Goal: Find specific page/section: Find specific page/section

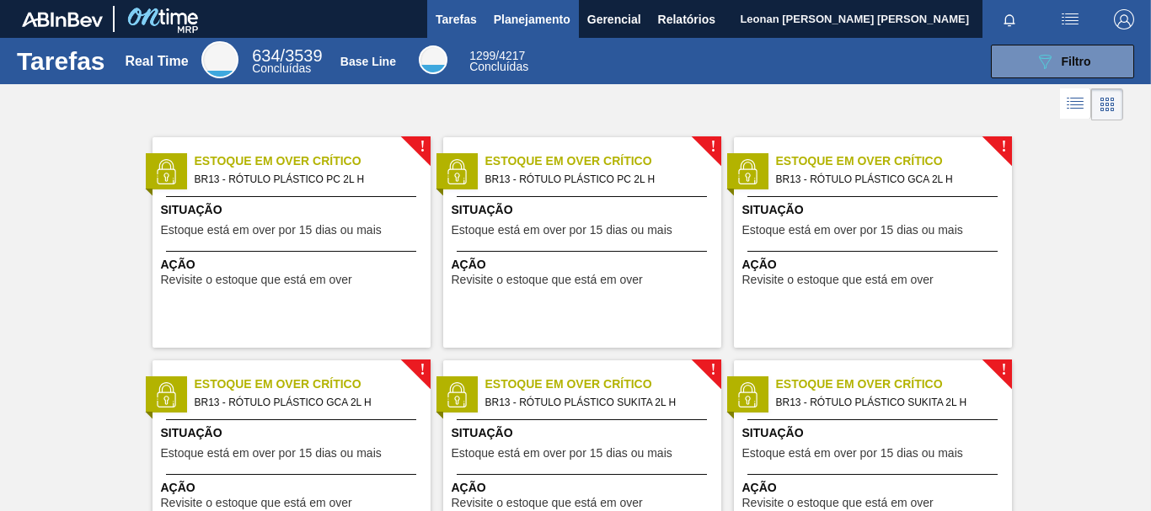
click at [541, 22] on span "Planejamento" at bounding box center [532, 19] width 77 height 20
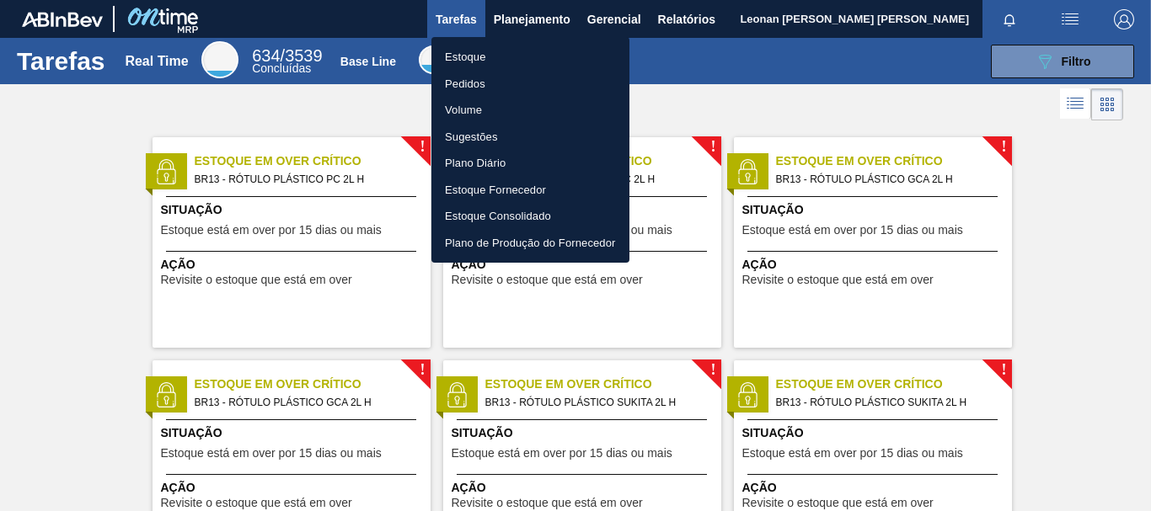
click at [480, 85] on li "Pedidos" at bounding box center [530, 84] width 198 height 27
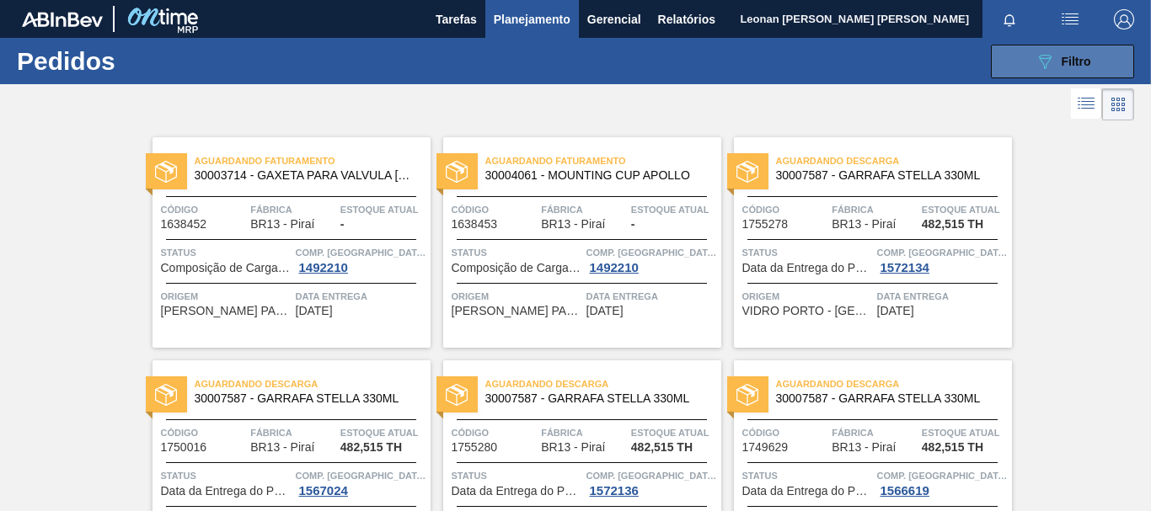
click at [1095, 67] on button "089F7B8B-B2A5-4AFE-B5C0-19BA573D28AC Filtro" at bounding box center [1061, 62] width 143 height 34
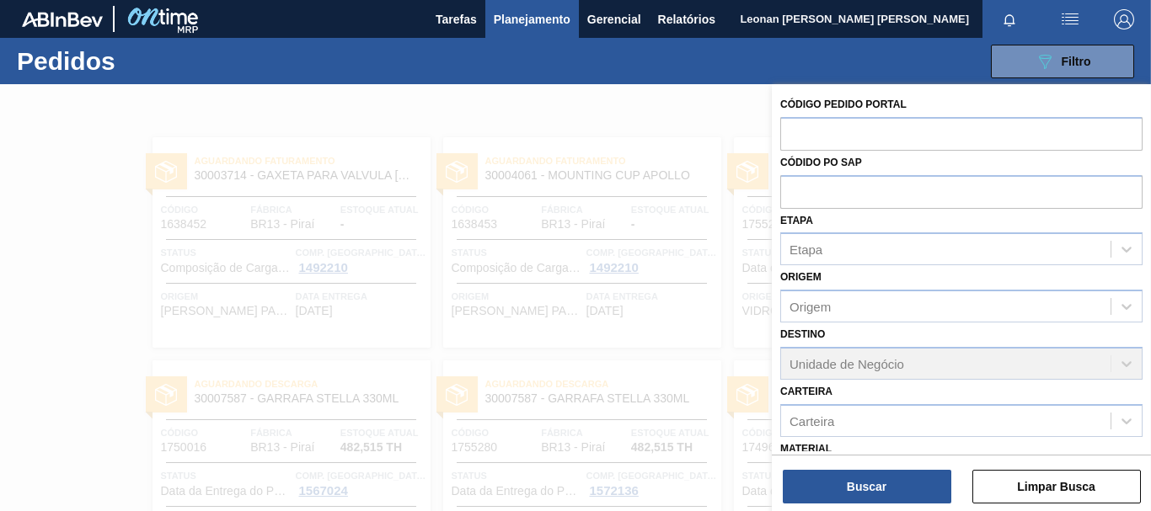
scroll to position [195, 0]
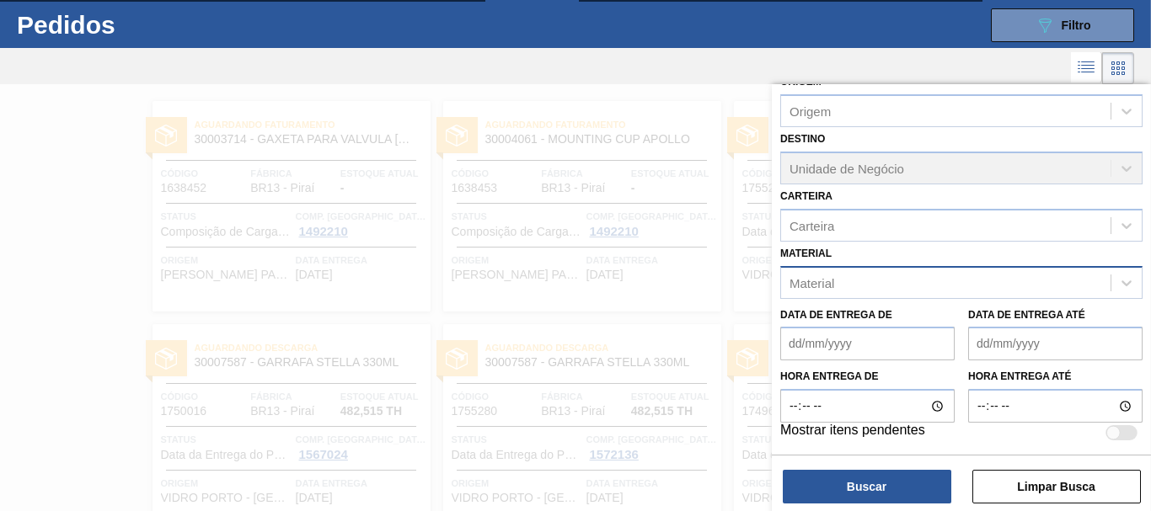
click at [903, 291] on div "Material" at bounding box center [945, 282] width 329 height 24
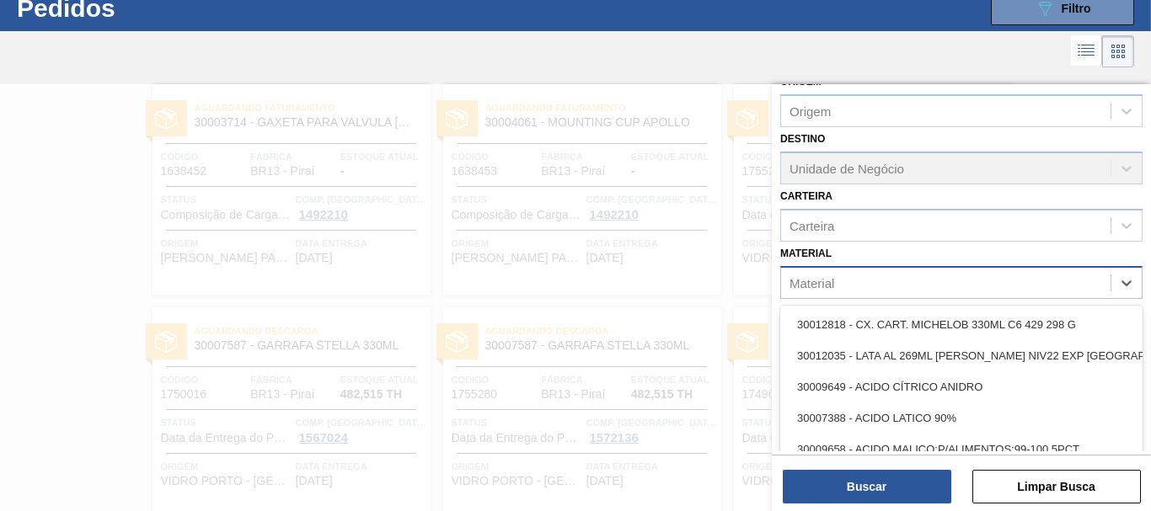
scroll to position [54, 0]
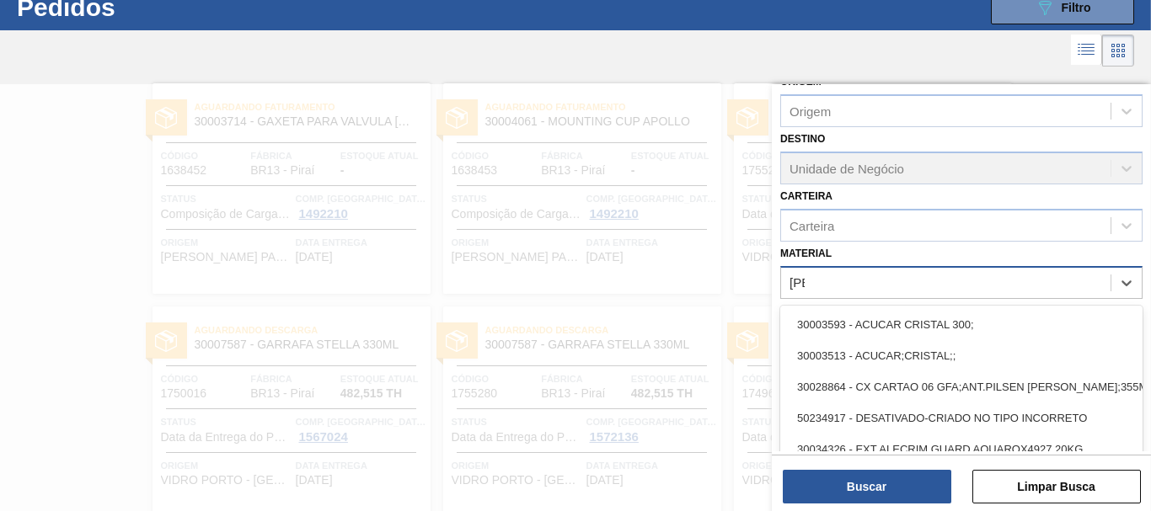
type input "[DEMOGRAPHIC_DATA]"
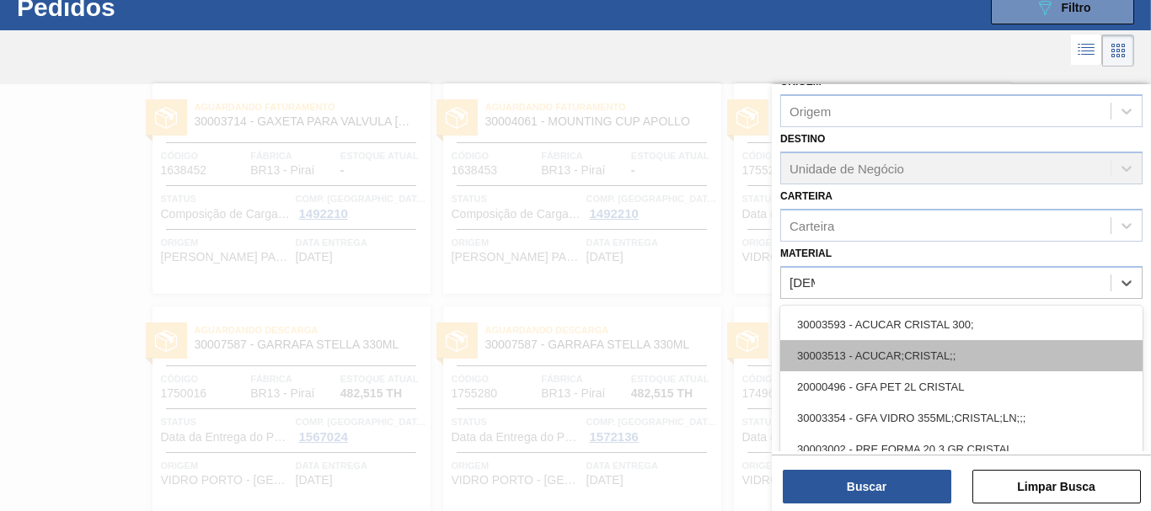
click at [910, 354] on div "30003513 - ACUCAR;CRISTAL;;" at bounding box center [961, 355] width 362 height 31
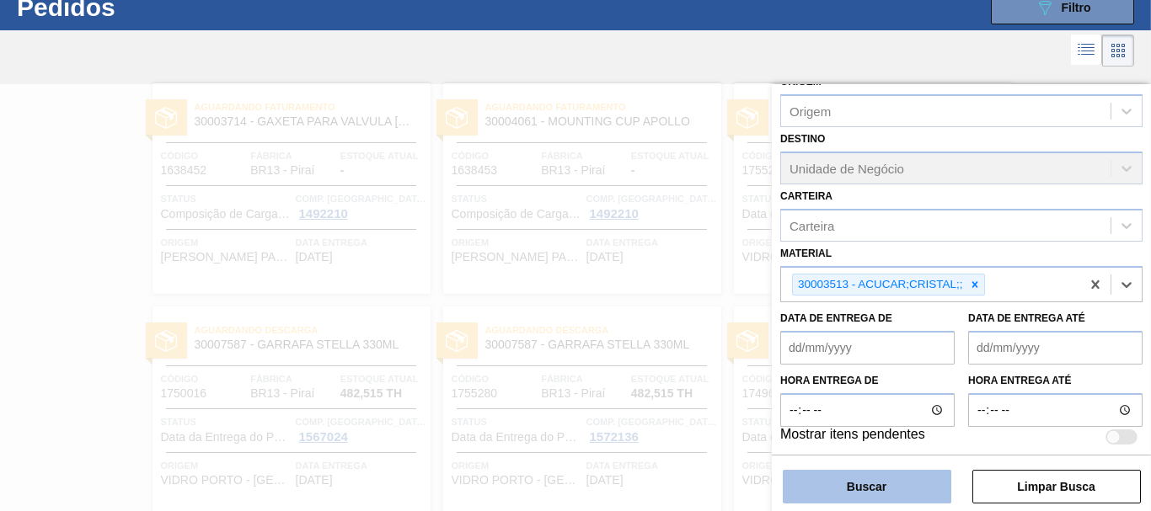
click at [870, 485] on button "Buscar" at bounding box center [866, 487] width 168 height 34
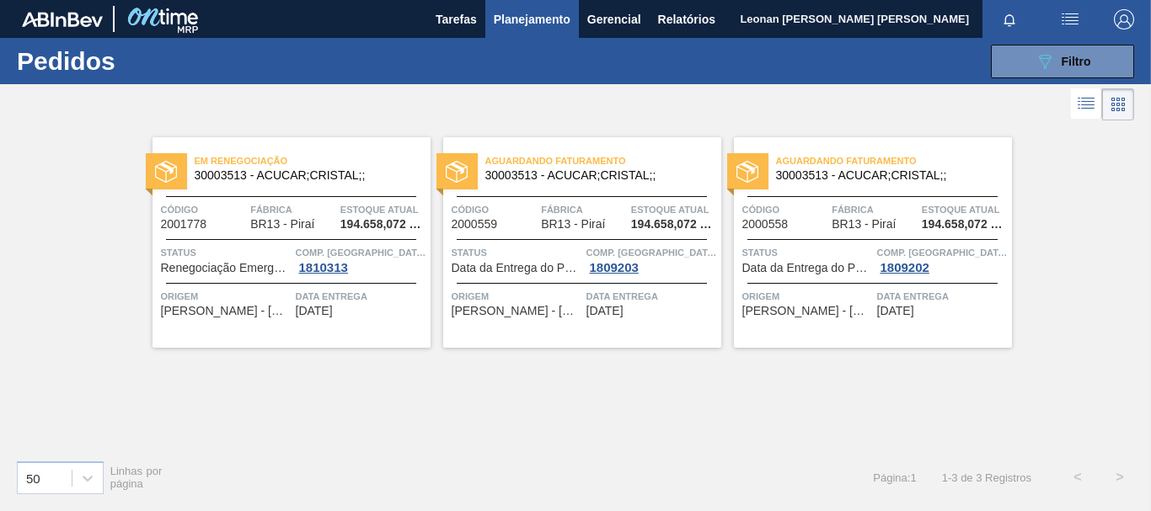
scroll to position [0, 0]
click at [1068, 66] on span "Filtro" at bounding box center [1075, 61] width 29 height 13
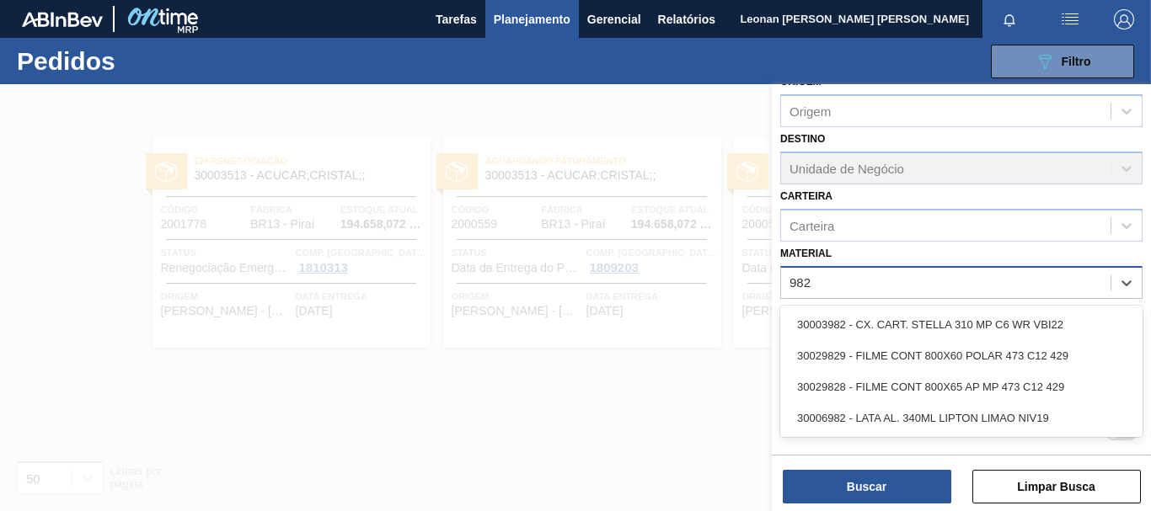
type input "9828"
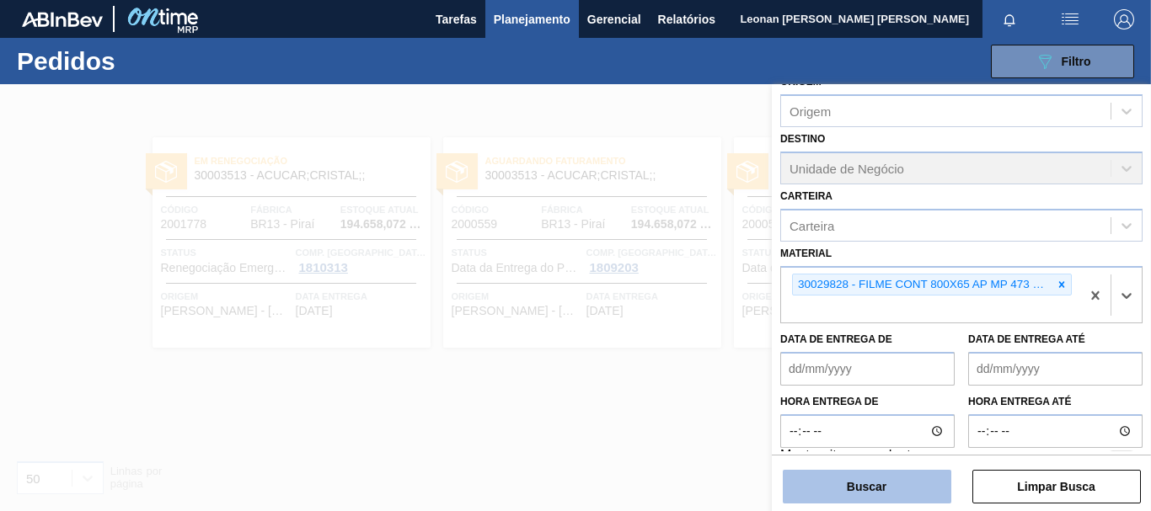
click at [860, 497] on button "Buscar" at bounding box center [866, 487] width 168 height 34
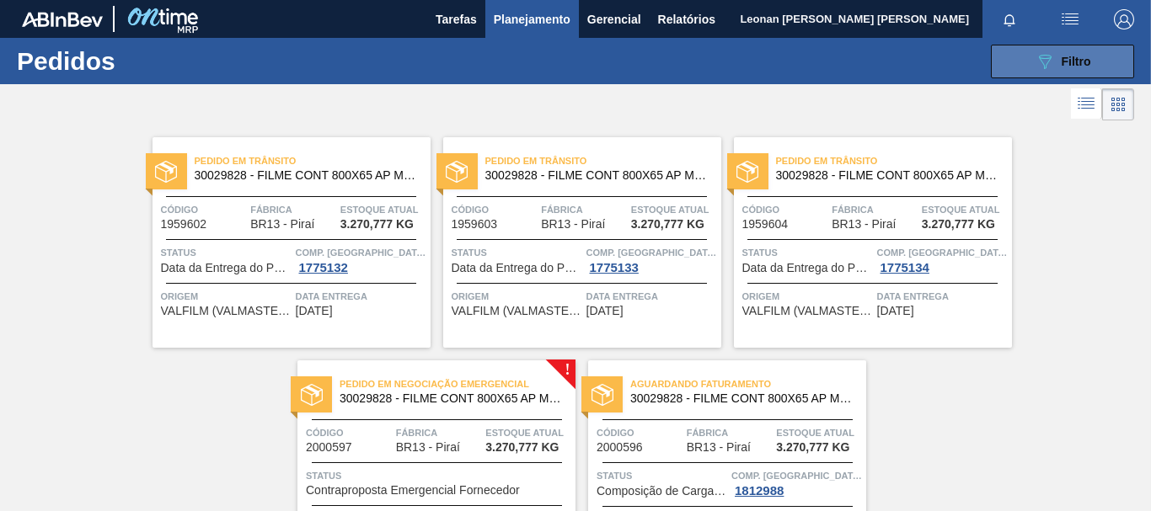
click at [1066, 56] on span "Filtro" at bounding box center [1075, 61] width 29 height 13
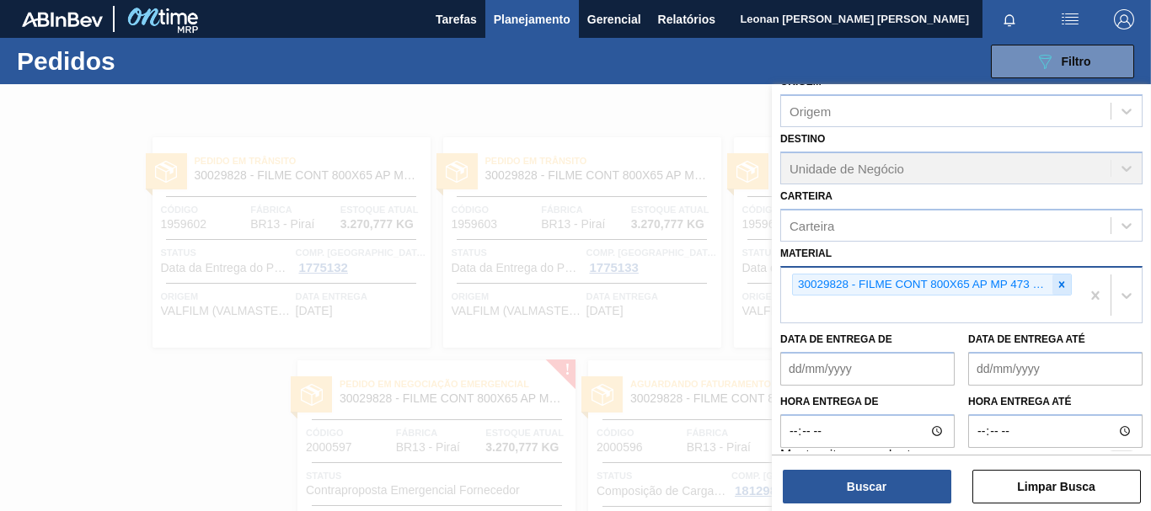
click at [1055, 290] on icon at bounding box center [1061, 285] width 12 height 12
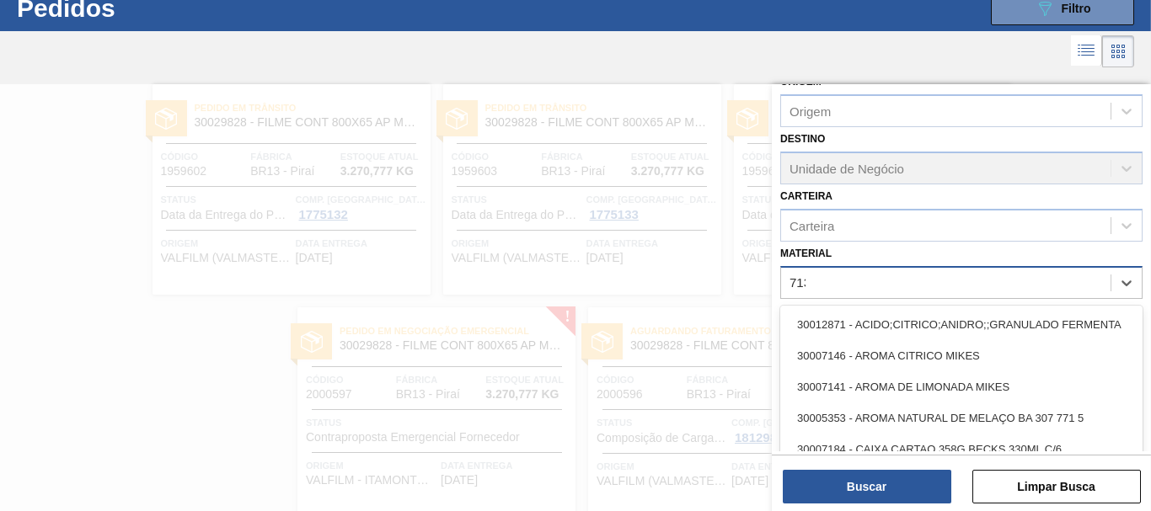
scroll to position [54, 0]
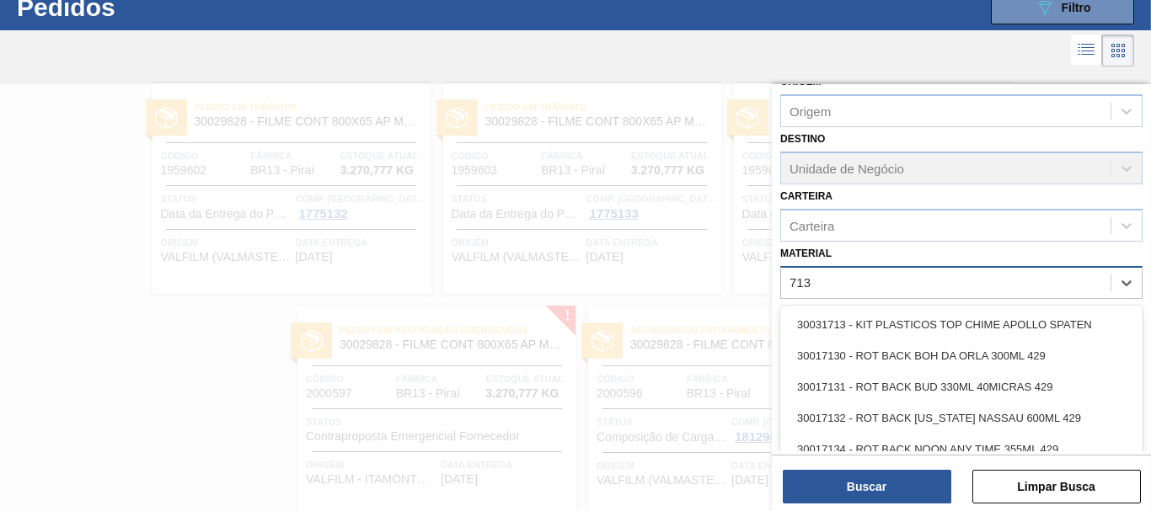
type input "7131"
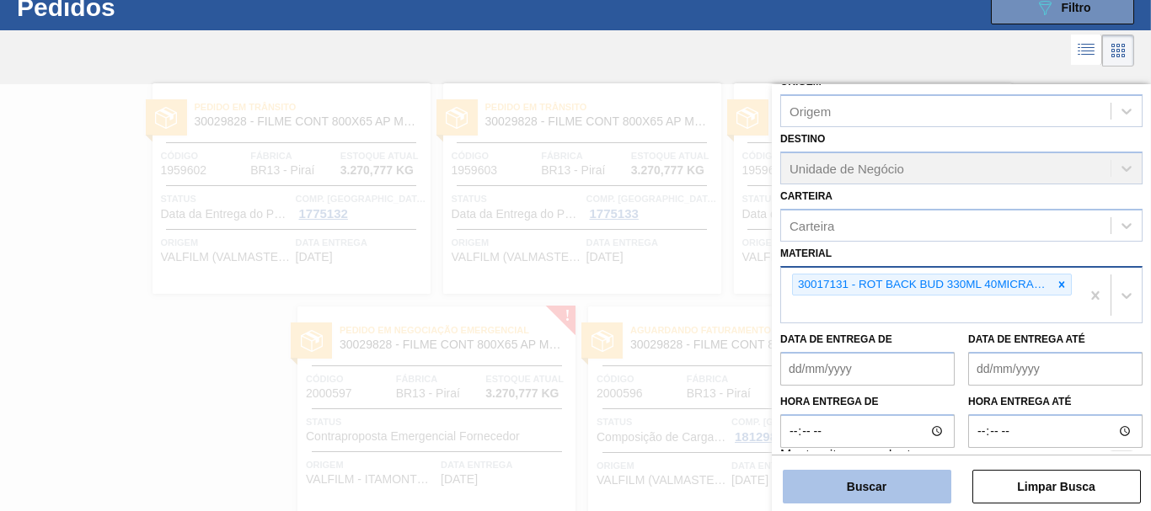
click at [906, 484] on button "Buscar" at bounding box center [866, 487] width 168 height 34
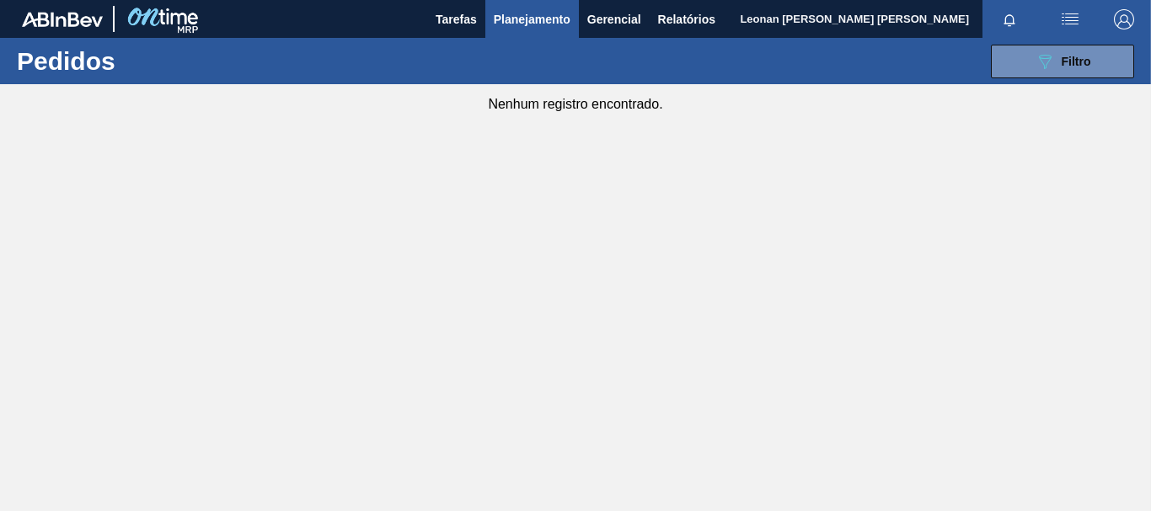
scroll to position [0, 0]
click at [1101, 53] on button "089F7B8B-B2A5-4AFE-B5C0-19BA573D28AC Filtro" at bounding box center [1061, 62] width 143 height 34
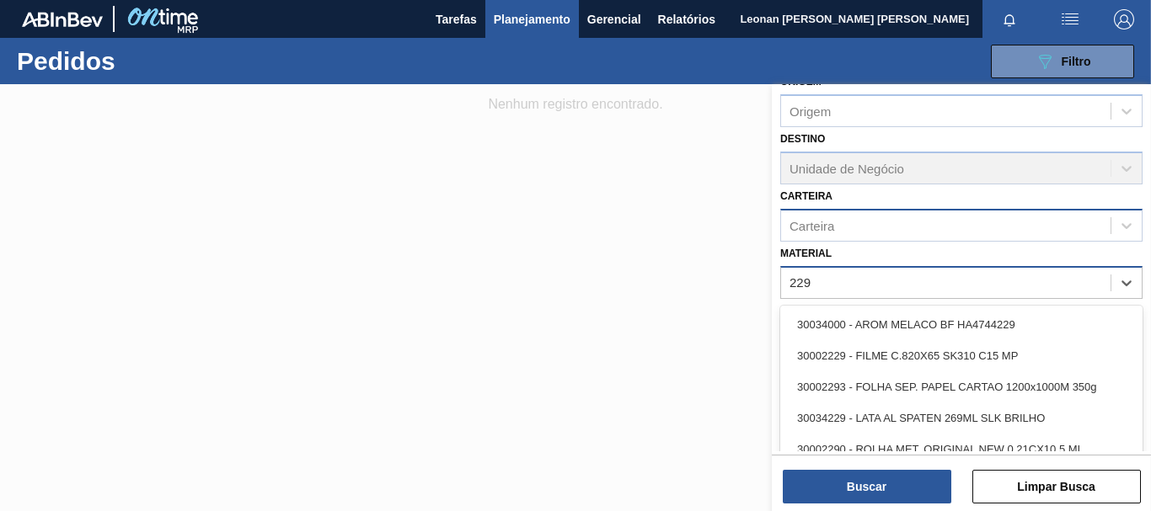
type input "2293"
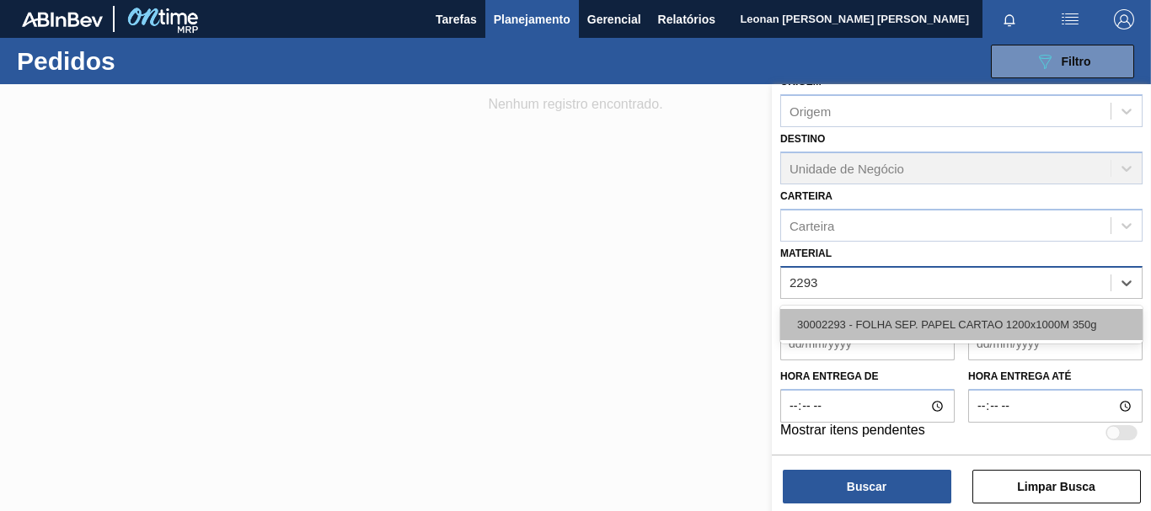
click at [1002, 333] on div "30002293 - FOLHA SEP. PAPEL CARTAO 1200x1000M 350g" at bounding box center [961, 324] width 362 height 31
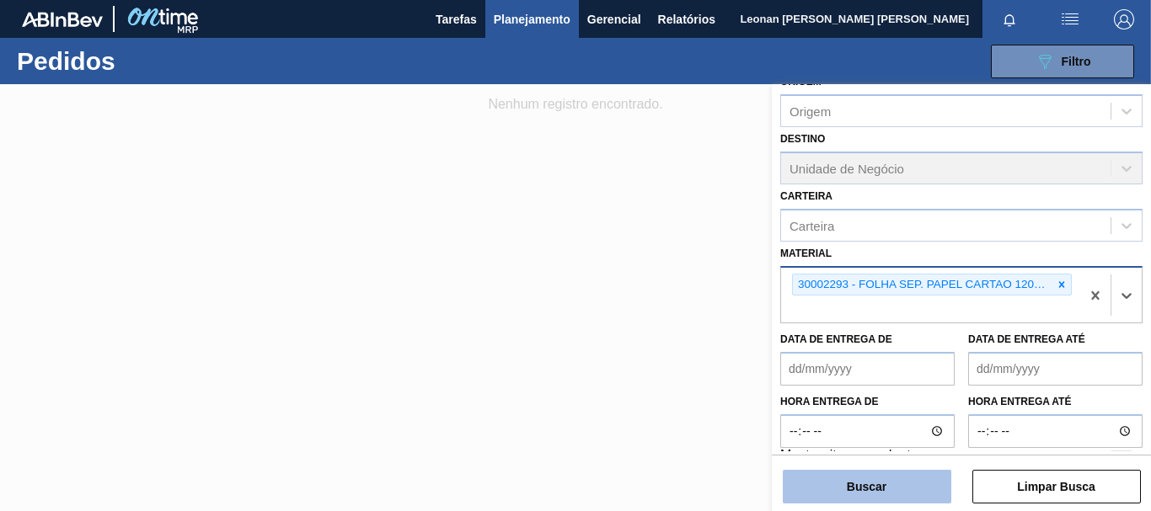
click at [908, 476] on button "Buscar" at bounding box center [866, 487] width 168 height 34
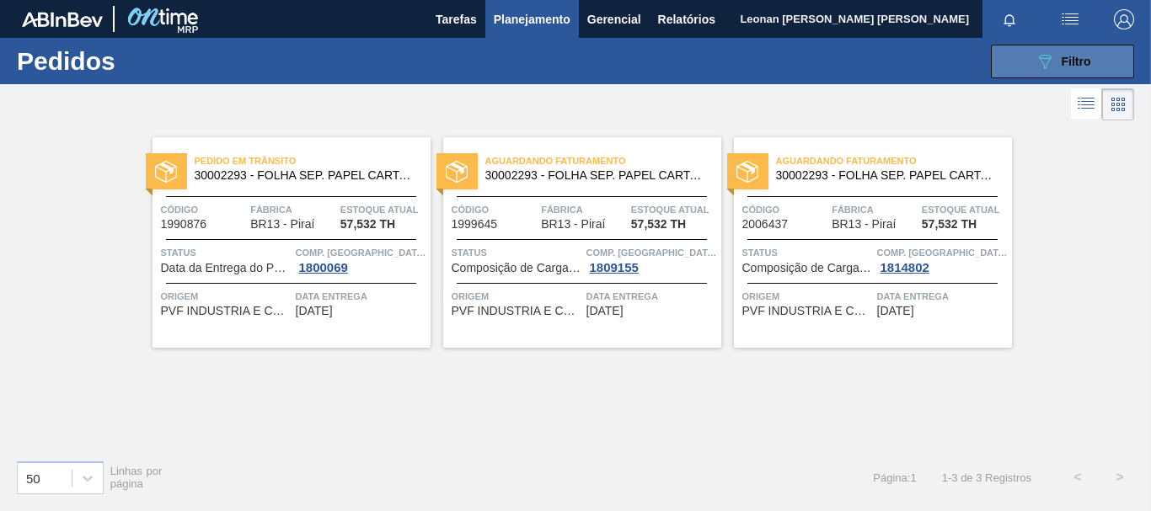
click at [1054, 58] on icon "089F7B8B-B2A5-4AFE-B5C0-19BA573D28AC" at bounding box center [1044, 61] width 20 height 20
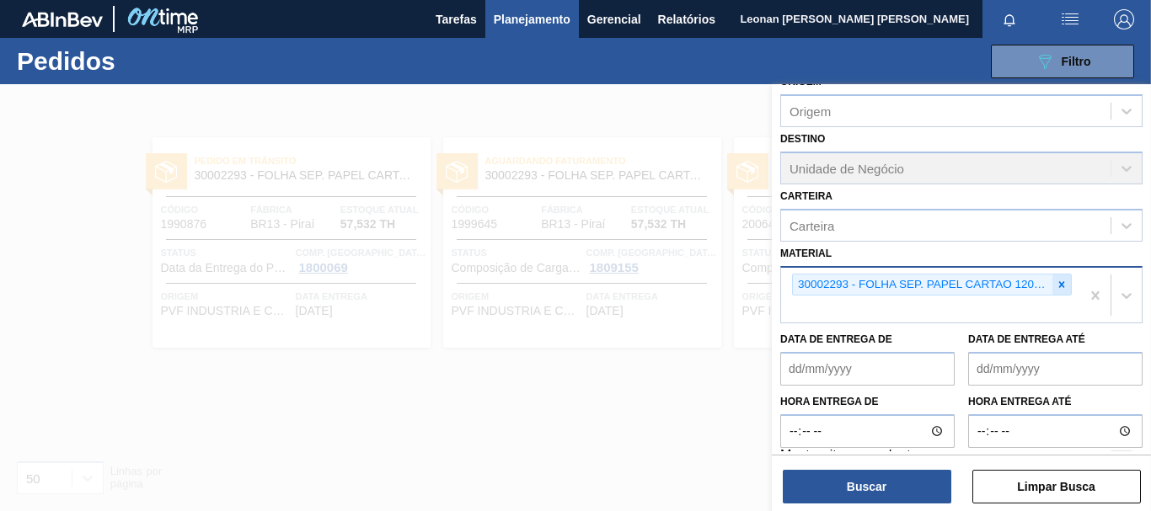
click at [1059, 282] on icon at bounding box center [1062, 284] width 6 height 6
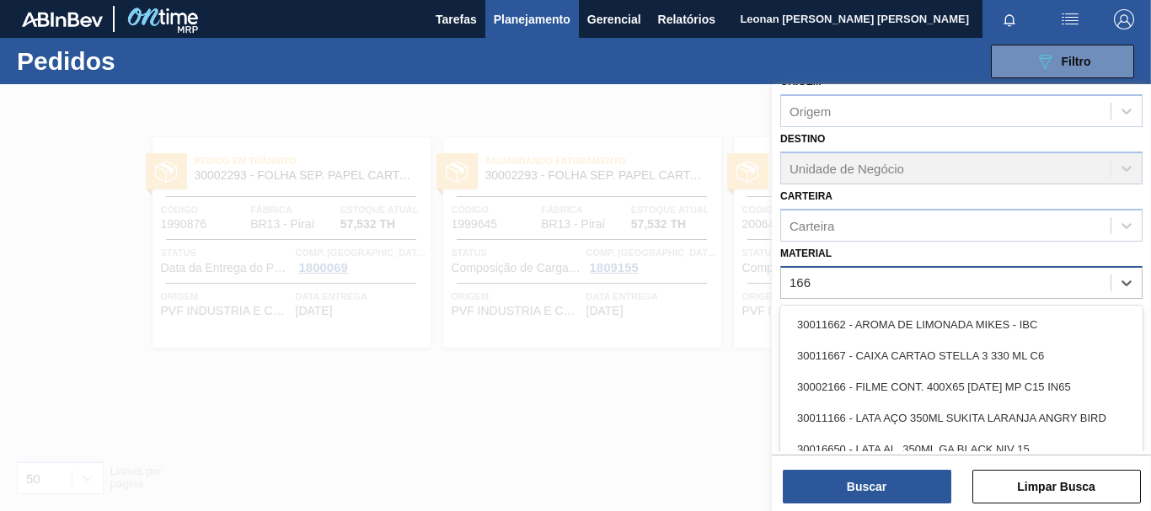
type input "1665"
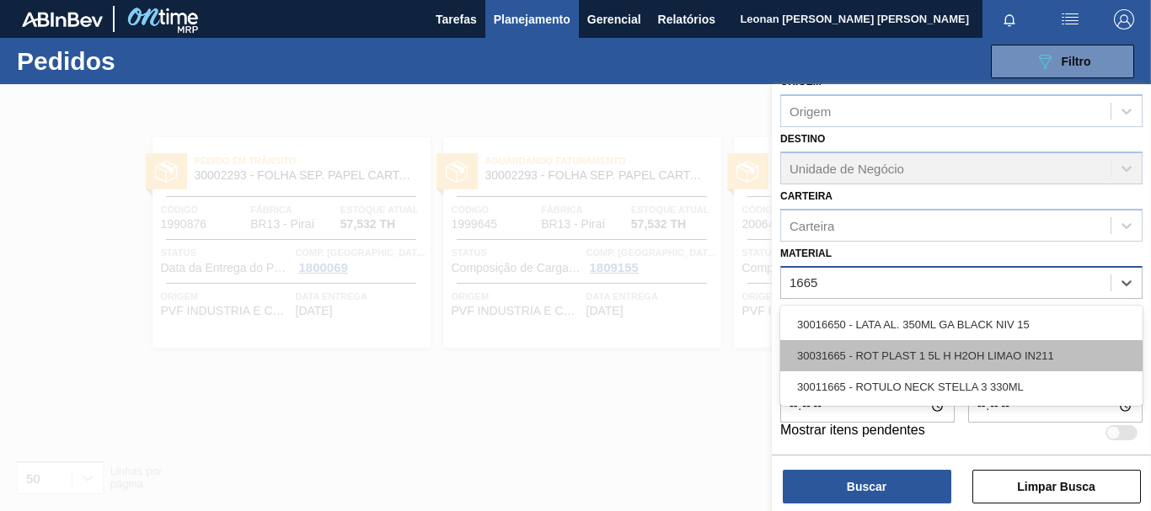
click at [1003, 355] on div "30031665 - ROT PLAST 1 5L H H2OH LIMAO IN211" at bounding box center [961, 355] width 362 height 31
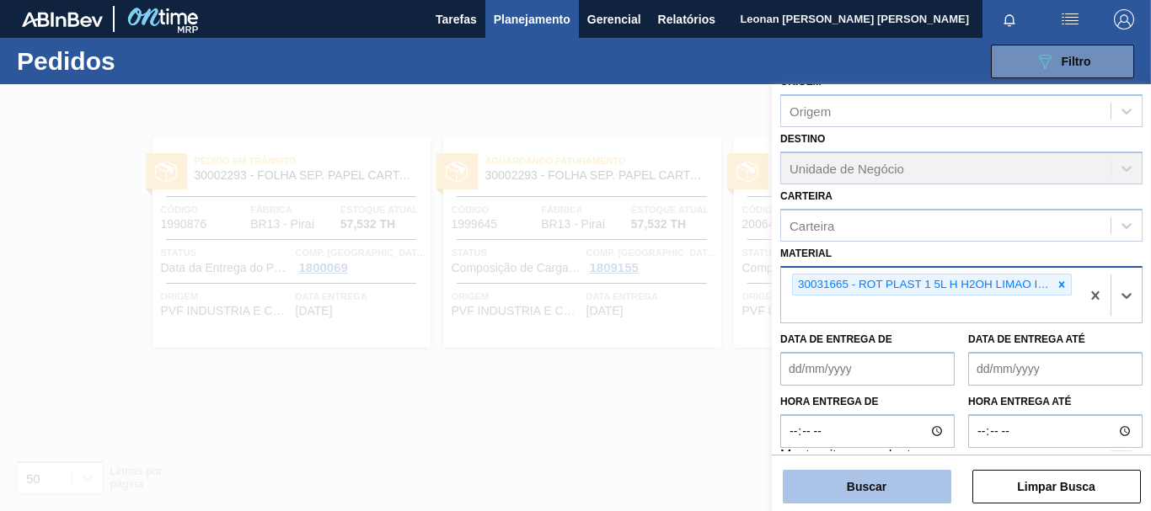
click at [921, 484] on button "Buscar" at bounding box center [866, 487] width 168 height 34
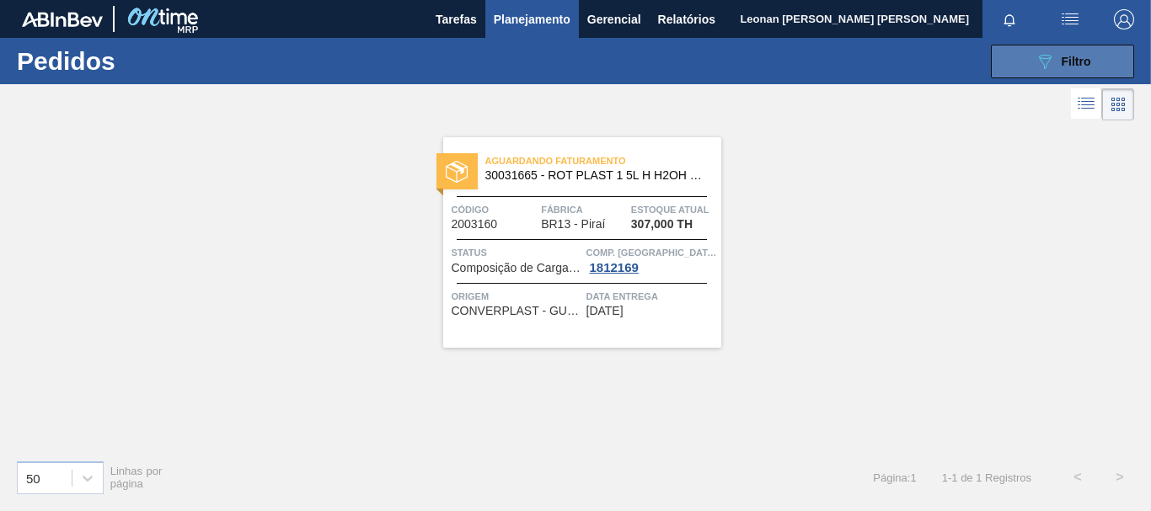
click at [1054, 61] on icon "089F7B8B-B2A5-4AFE-B5C0-19BA573D28AC" at bounding box center [1044, 61] width 20 height 20
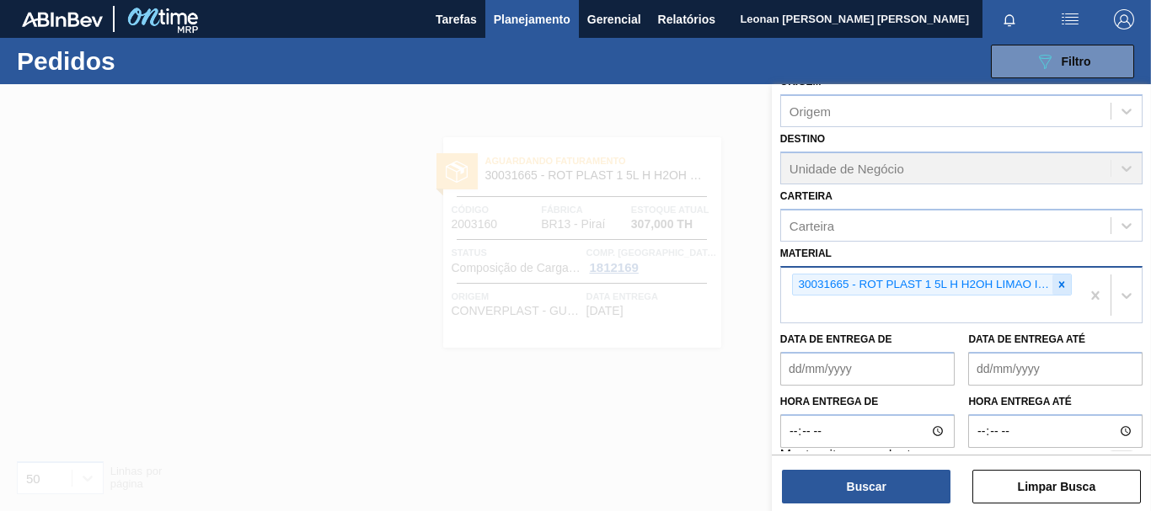
click at [1056, 285] on icon at bounding box center [1061, 285] width 12 height 12
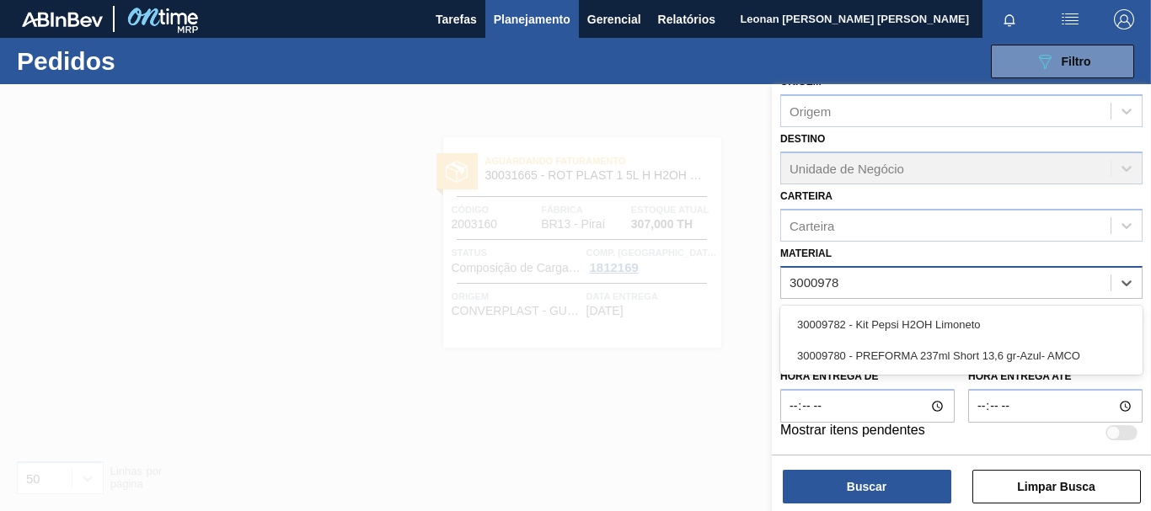
type input "30009782"
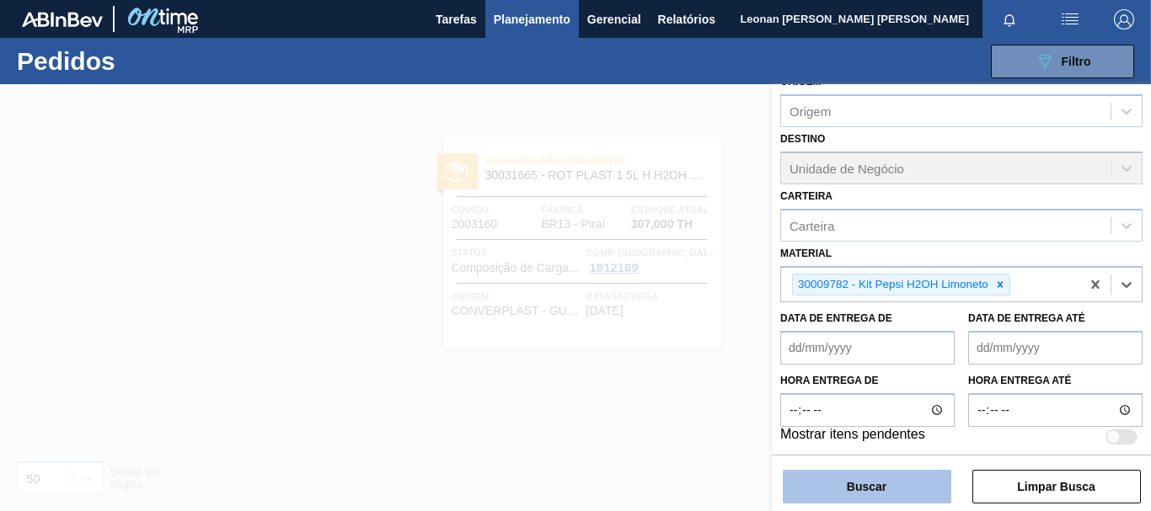
click at [913, 489] on button "Buscar" at bounding box center [866, 487] width 168 height 34
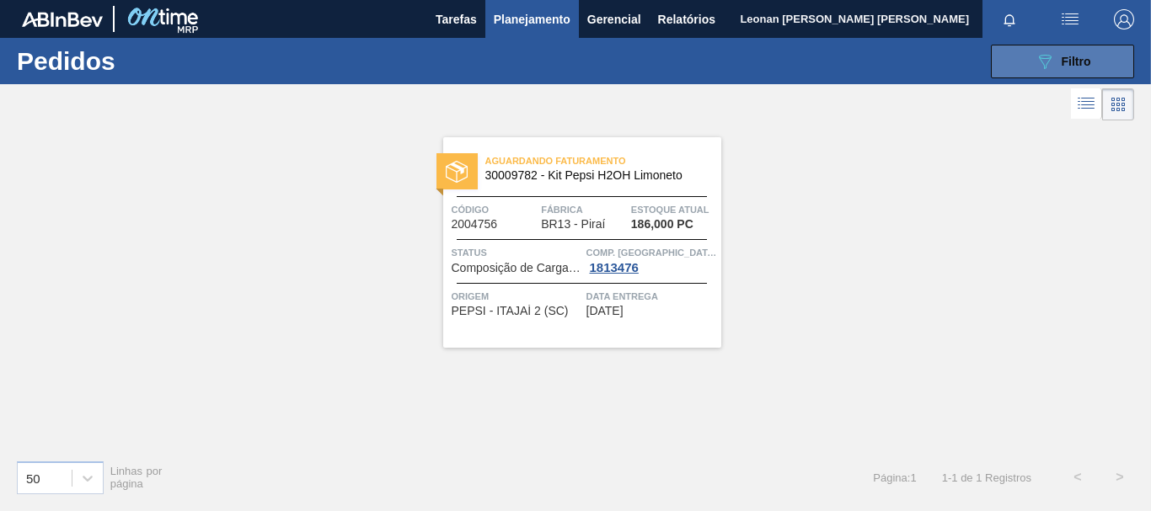
click at [1071, 52] on div "089F7B8B-B2A5-4AFE-B5C0-19BA573D28AC Filtro" at bounding box center [1062, 61] width 56 height 20
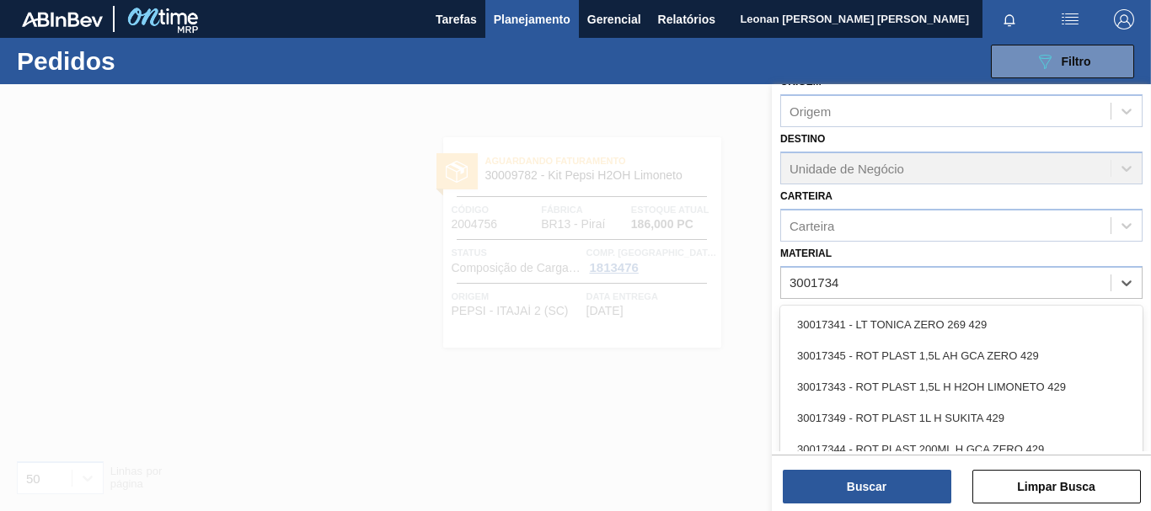
type input "30017343"
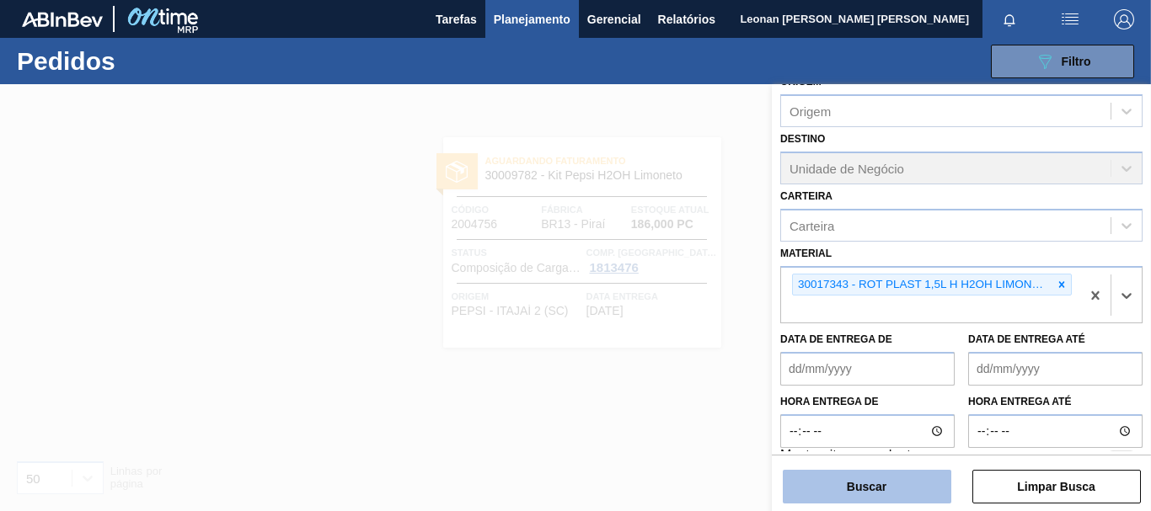
click at [877, 482] on button "Buscar" at bounding box center [866, 487] width 168 height 34
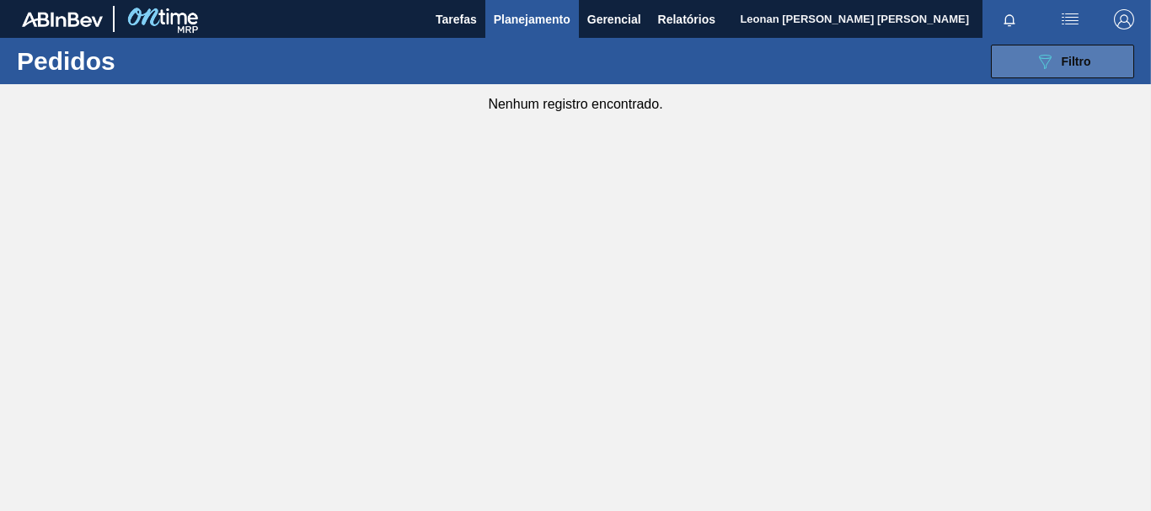
click at [1115, 64] on button "089F7B8B-B2A5-4AFE-B5C0-19BA573D28AC Filtro" at bounding box center [1061, 62] width 143 height 34
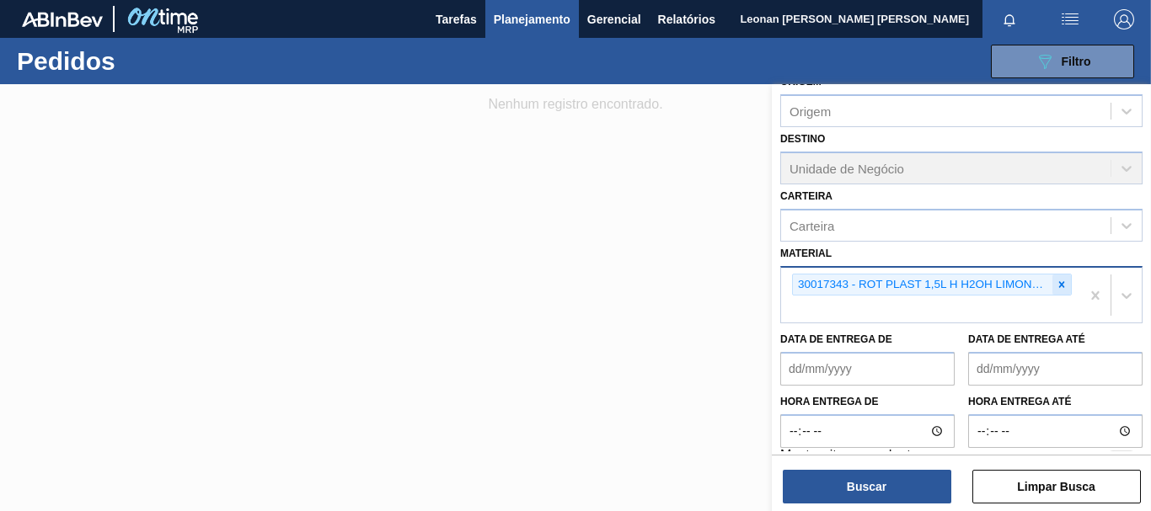
click at [1062, 282] on icon at bounding box center [1061, 285] width 12 height 12
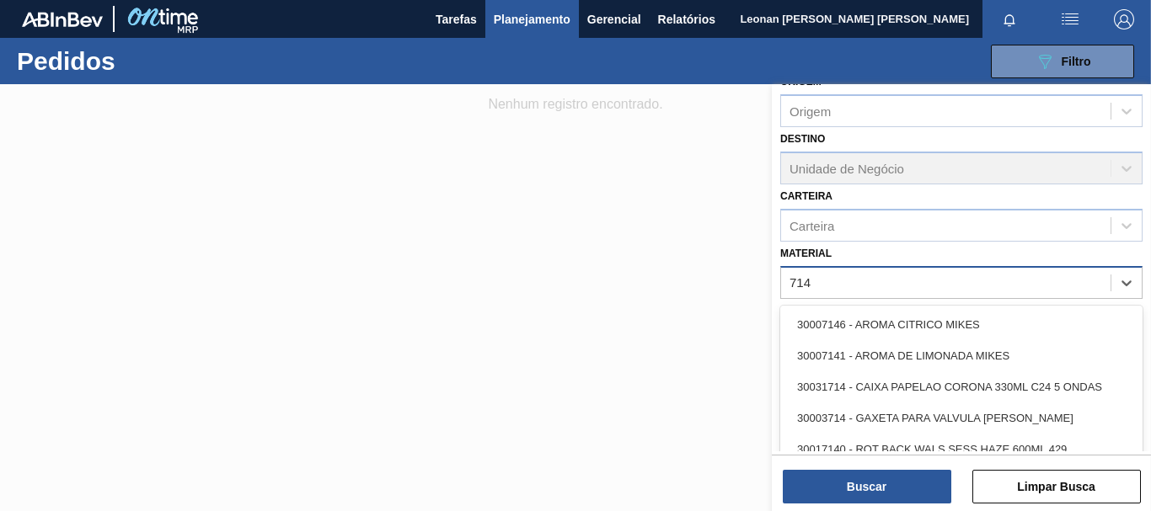
type input "7149"
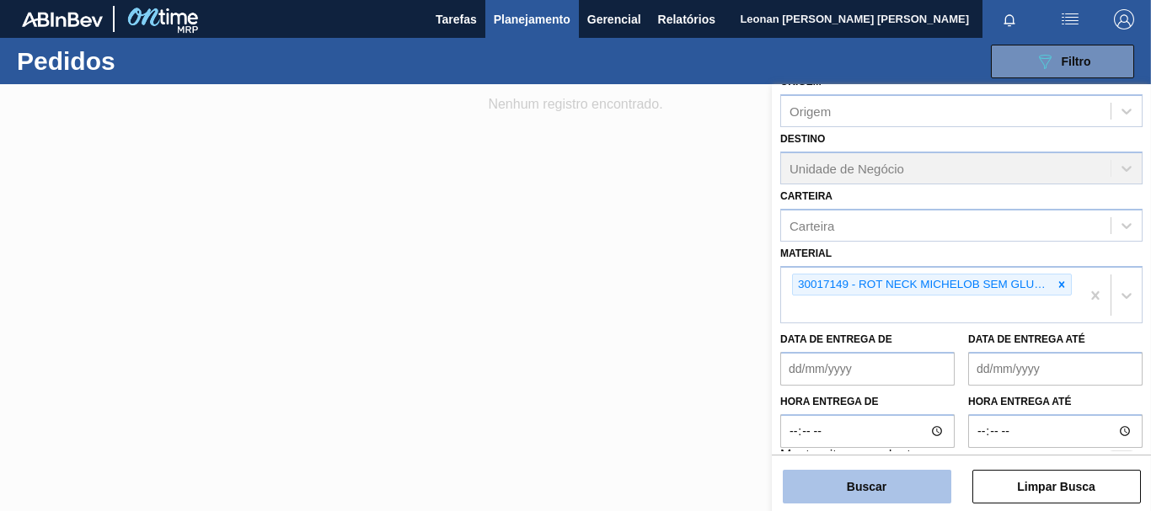
click at [917, 480] on button "Buscar" at bounding box center [866, 487] width 168 height 34
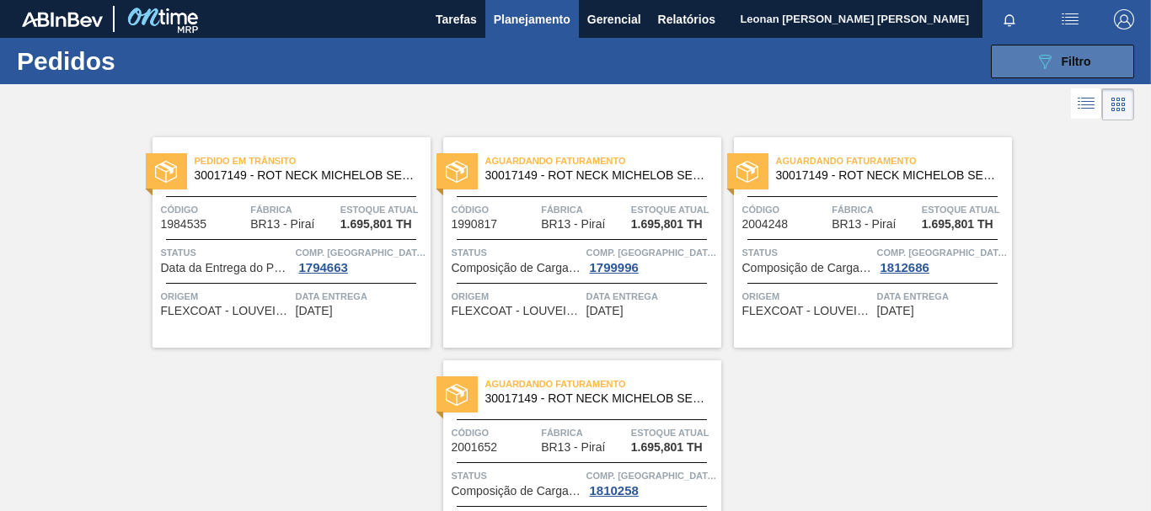
click at [1034, 52] on icon "089F7B8B-B2A5-4AFE-B5C0-19BA573D28AC" at bounding box center [1044, 61] width 20 height 20
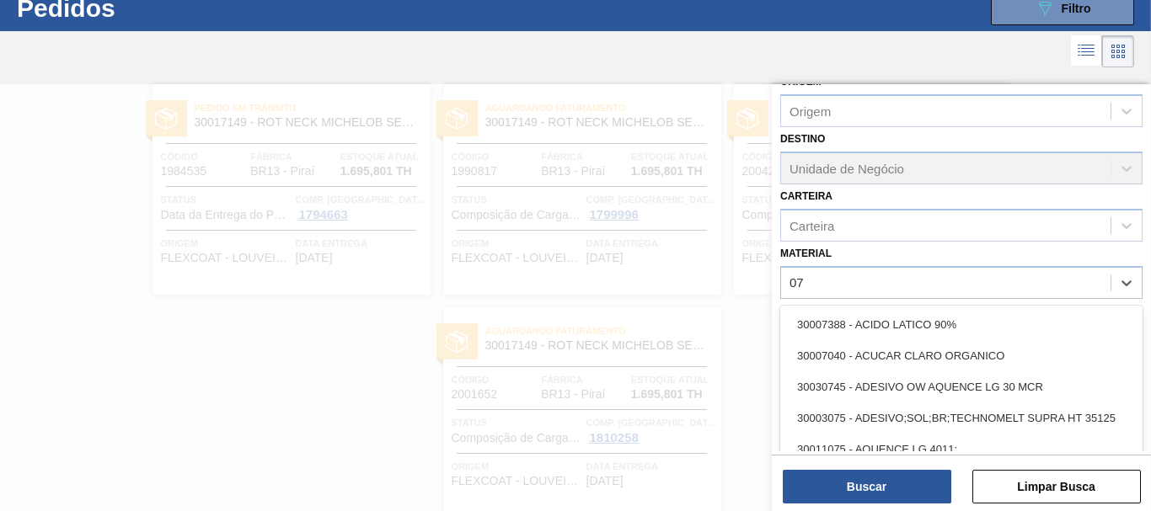
scroll to position [54, 0]
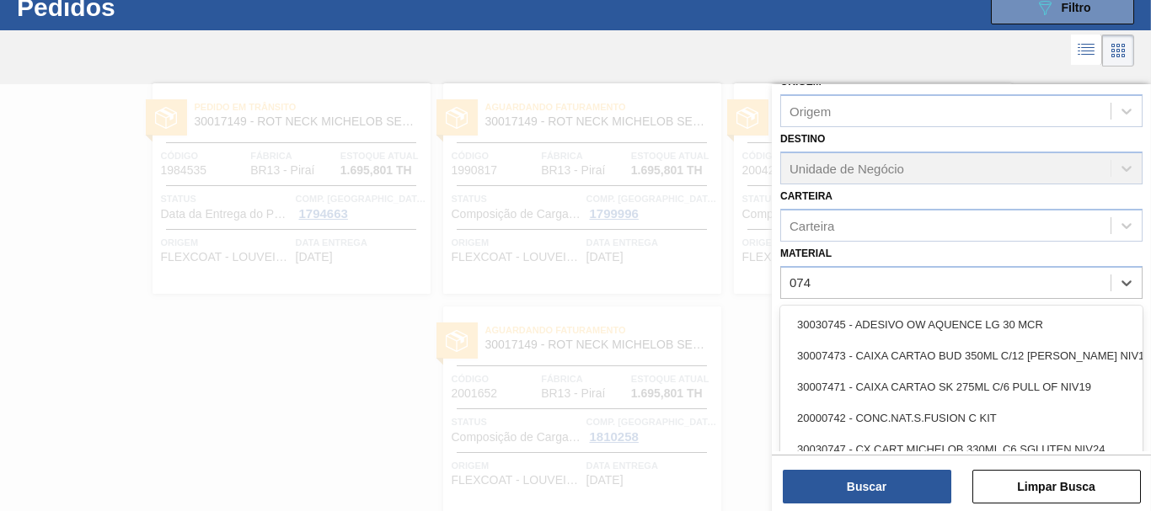
type input "0747"
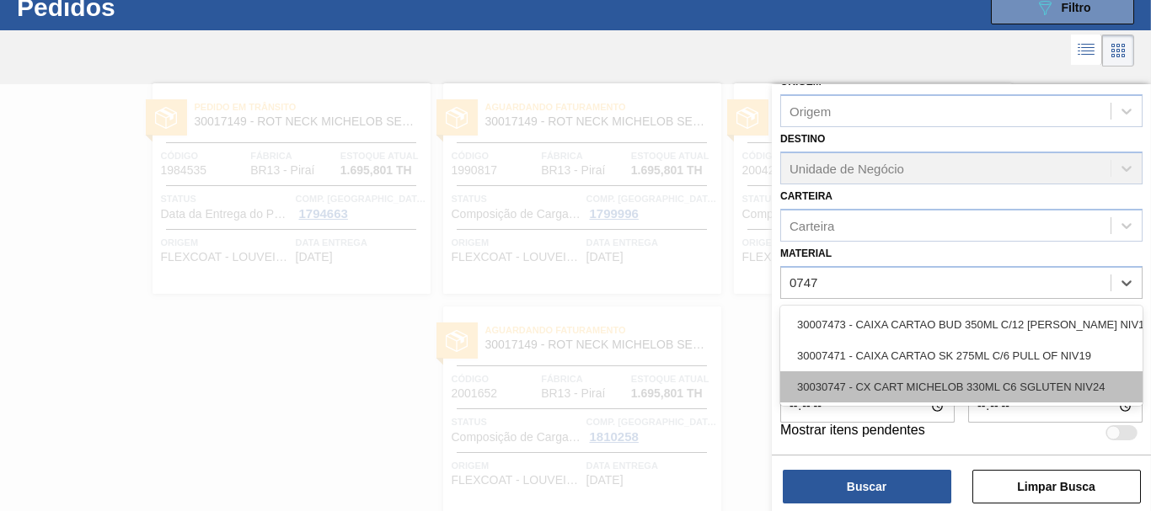
click at [937, 396] on div "30030747 - CX CART MICHELOB 330ML C6 SGLUTEN NIV24" at bounding box center [961, 386] width 362 height 31
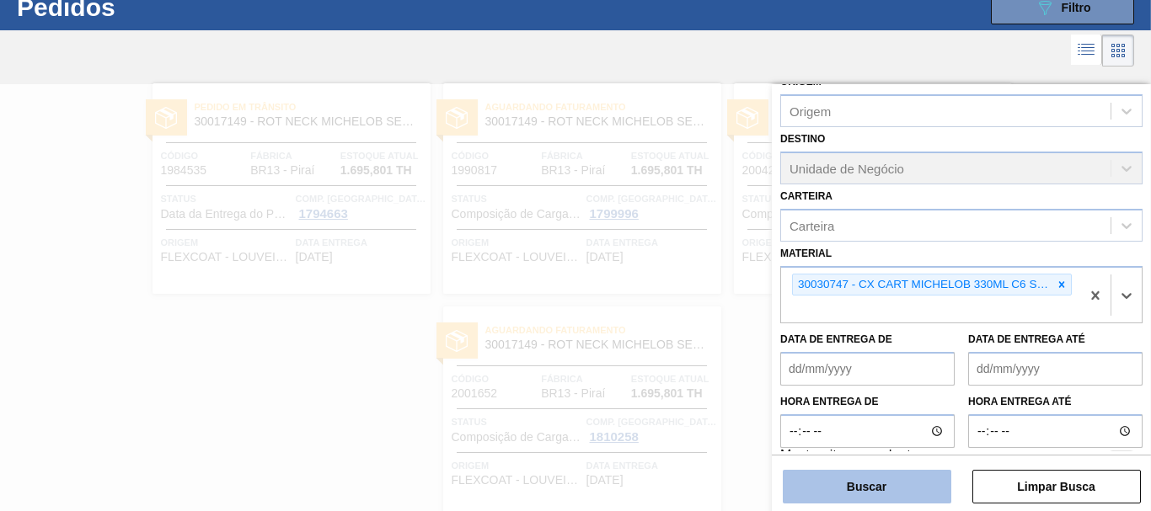
click at [905, 480] on button "Buscar" at bounding box center [866, 487] width 168 height 34
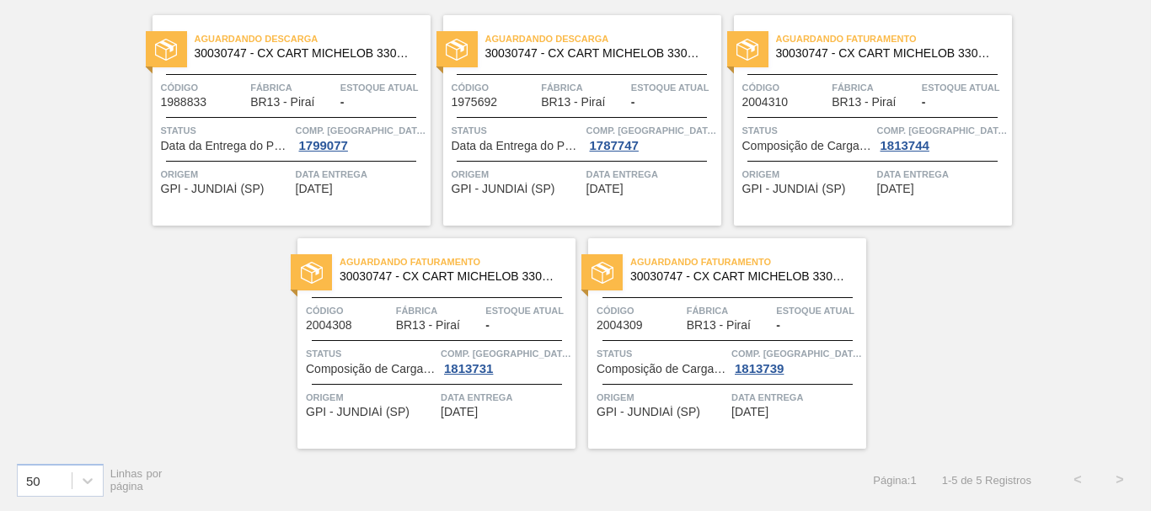
scroll to position [0, 0]
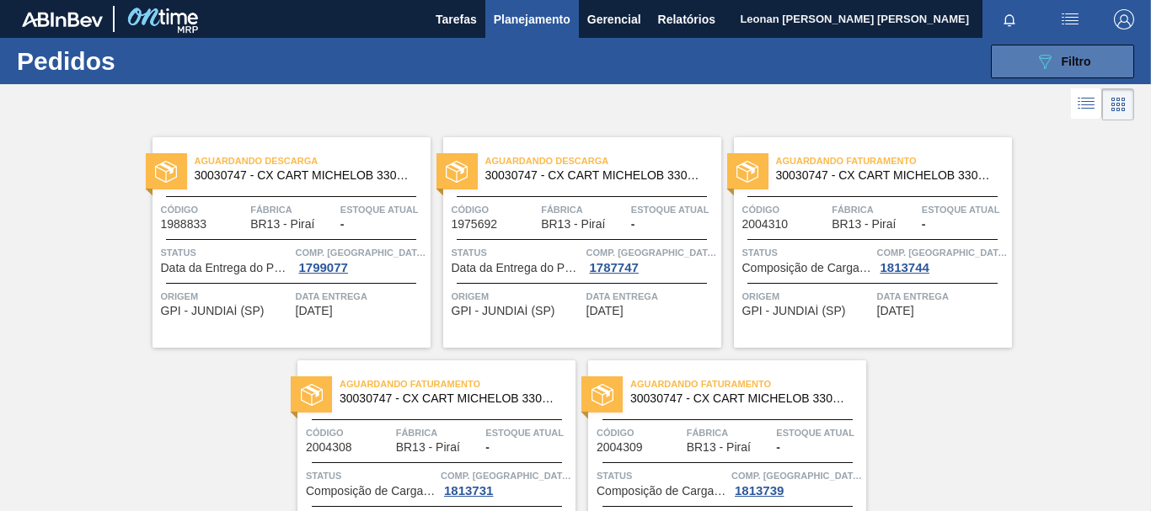
click at [1076, 49] on button "089F7B8B-B2A5-4AFE-B5C0-19BA573D28AC Filtro" at bounding box center [1061, 62] width 143 height 34
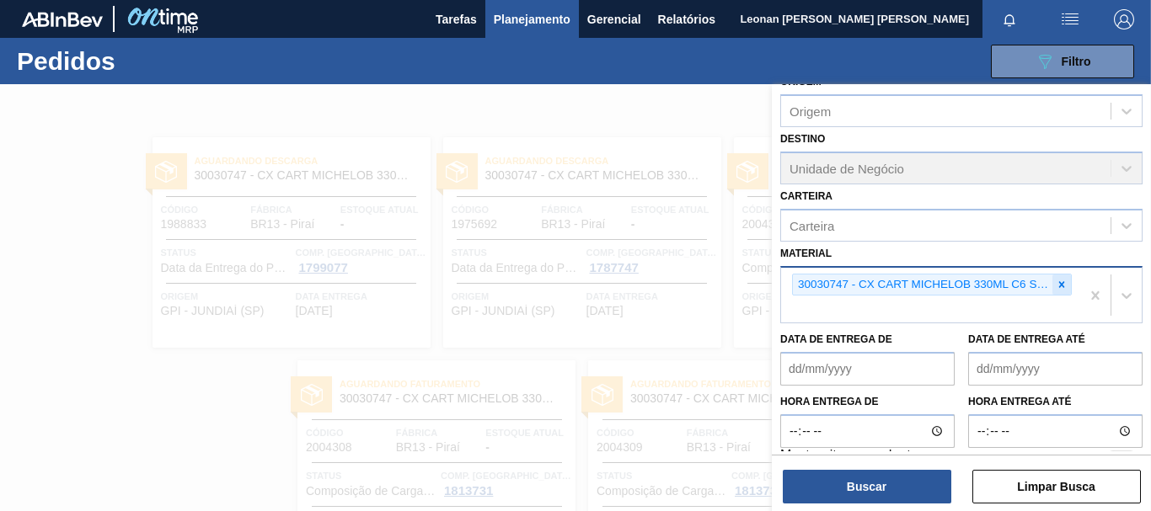
click at [1062, 286] on icon at bounding box center [1061, 285] width 12 height 12
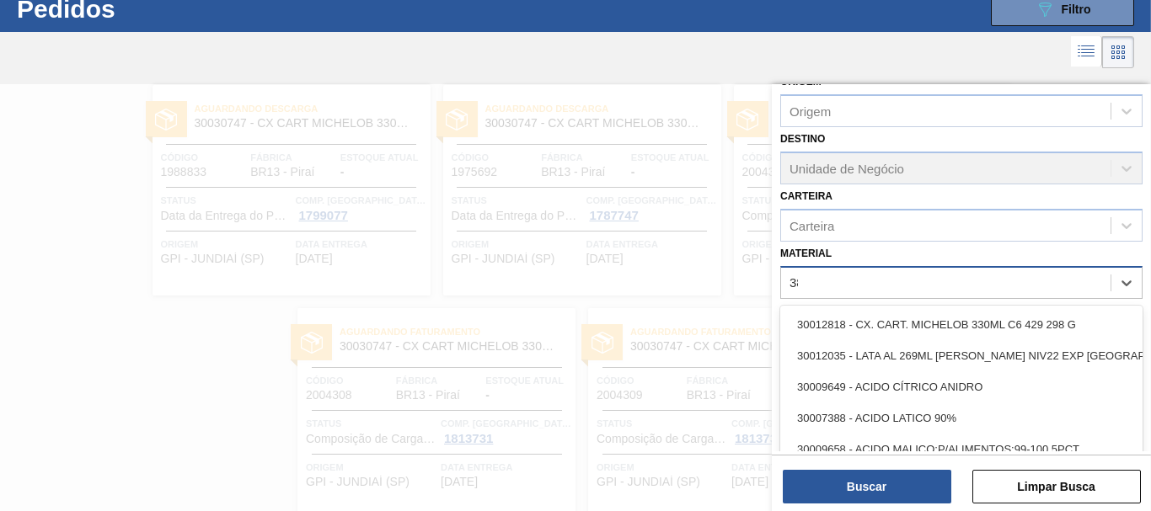
scroll to position [54, 0]
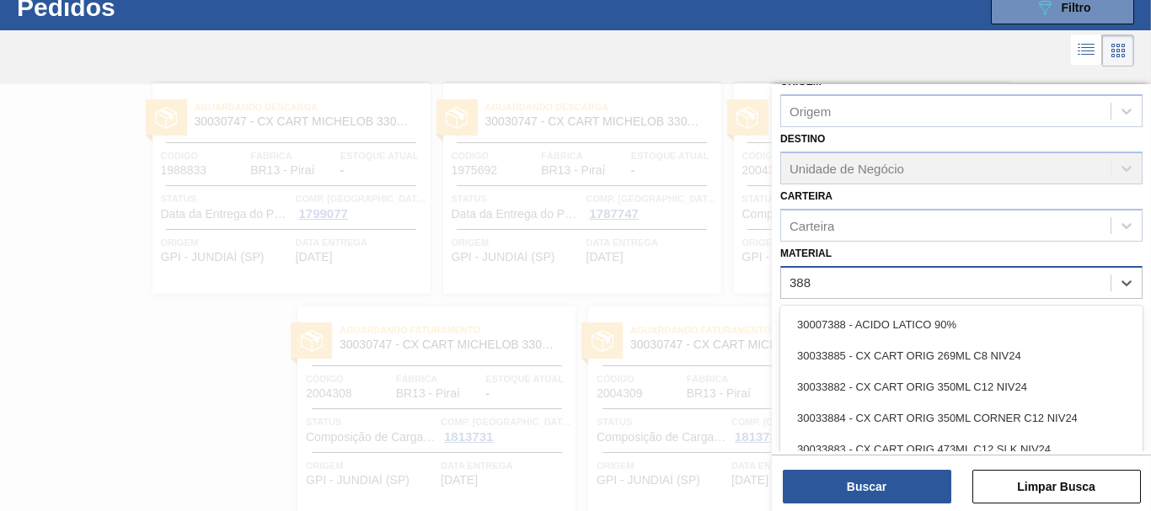
type input "3885"
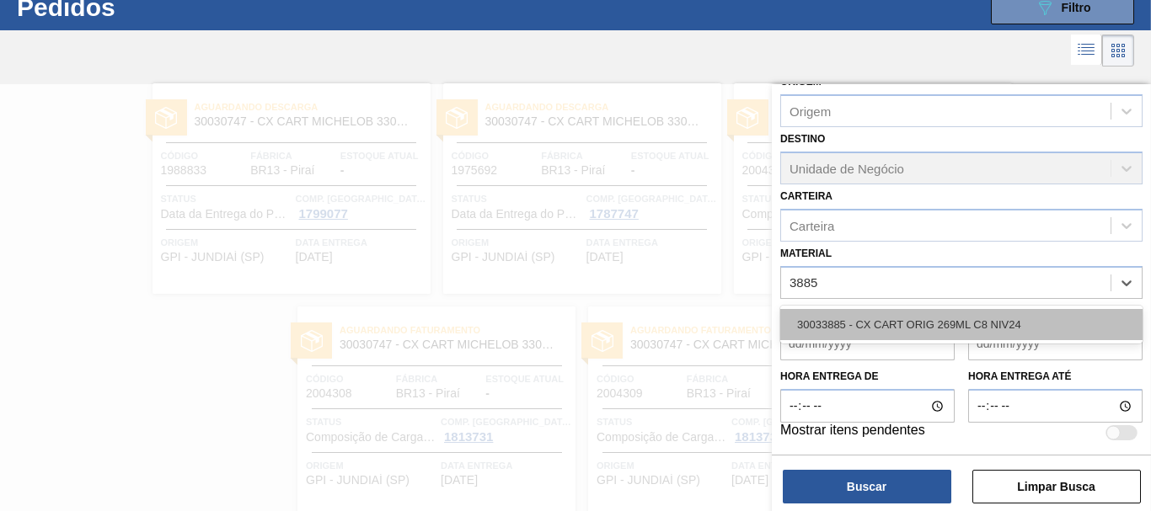
click at [1054, 313] on div "30033885 - CX CART ORIG 269ML C8 NIV24" at bounding box center [961, 324] width 362 height 31
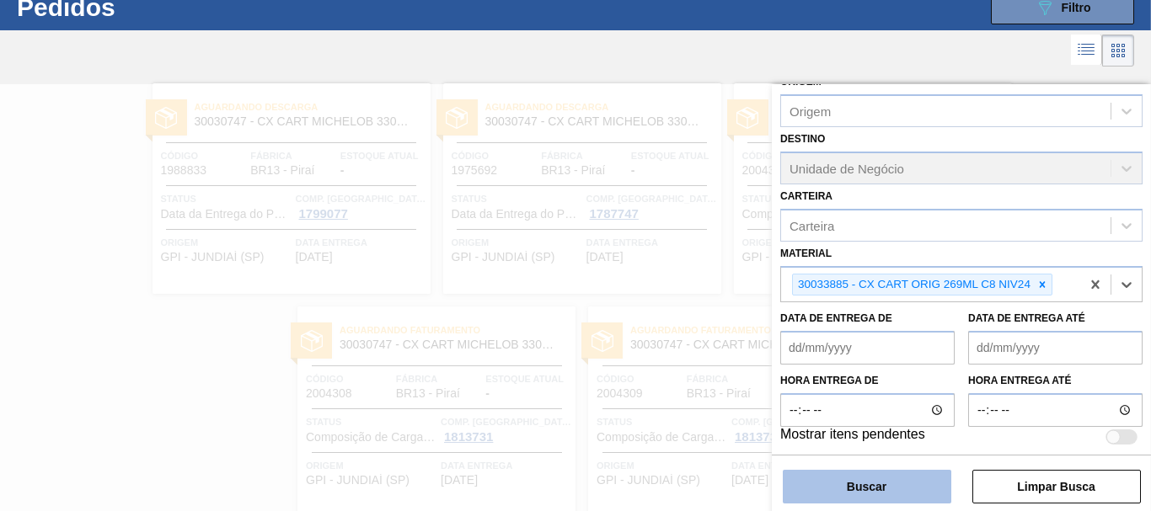
click at [878, 496] on button "Buscar" at bounding box center [866, 487] width 168 height 34
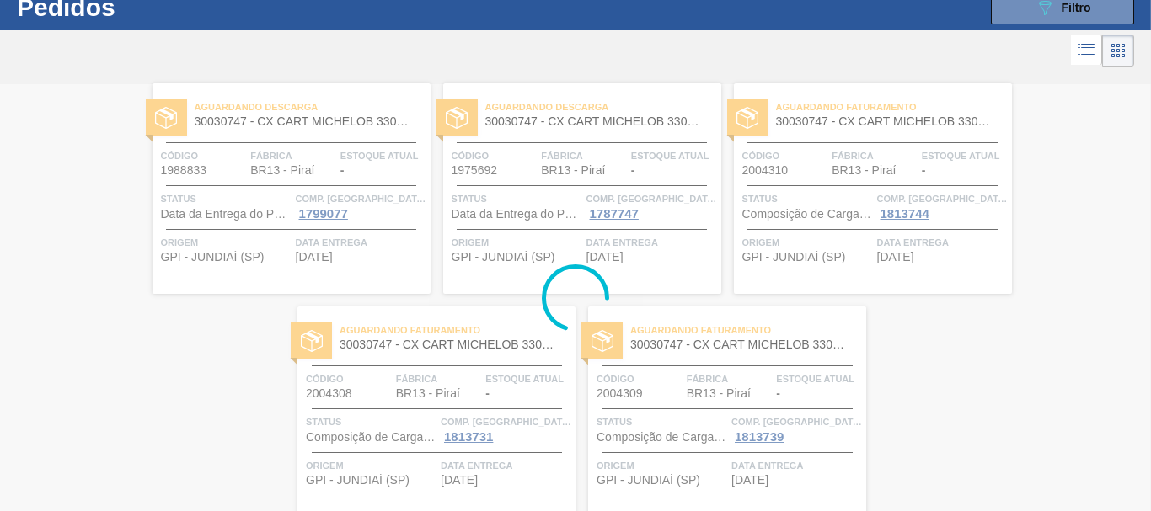
scroll to position [0, 0]
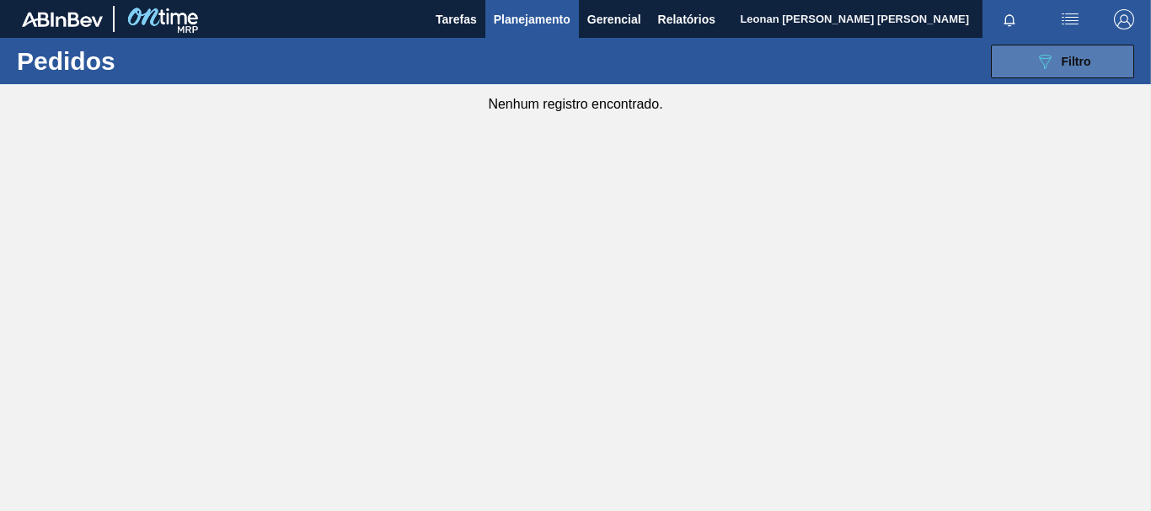
click at [1123, 58] on button "089F7B8B-B2A5-4AFE-B5C0-19BA573D28AC Filtro" at bounding box center [1061, 62] width 143 height 34
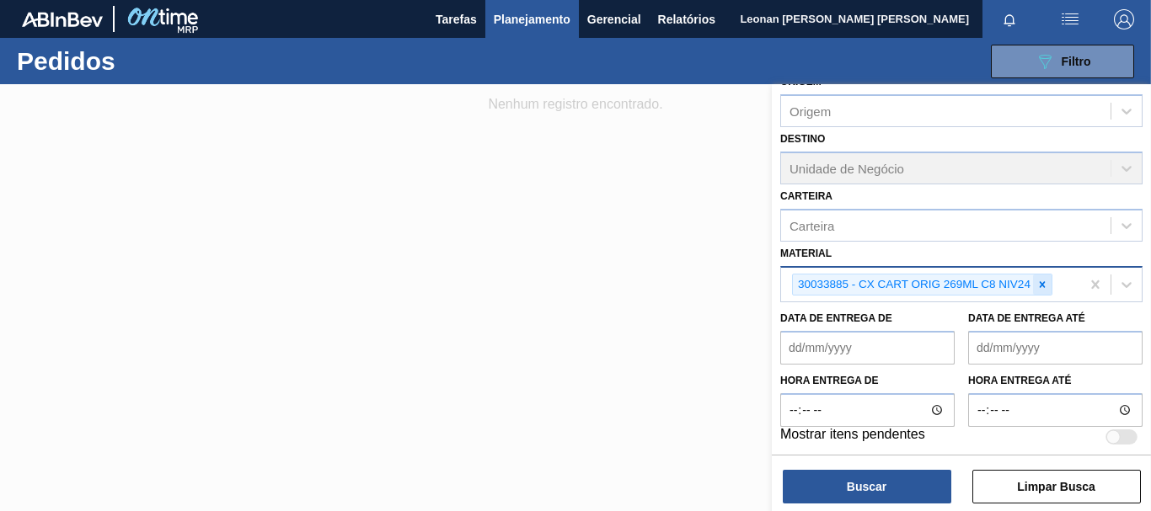
click at [1044, 283] on icon at bounding box center [1042, 285] width 12 height 12
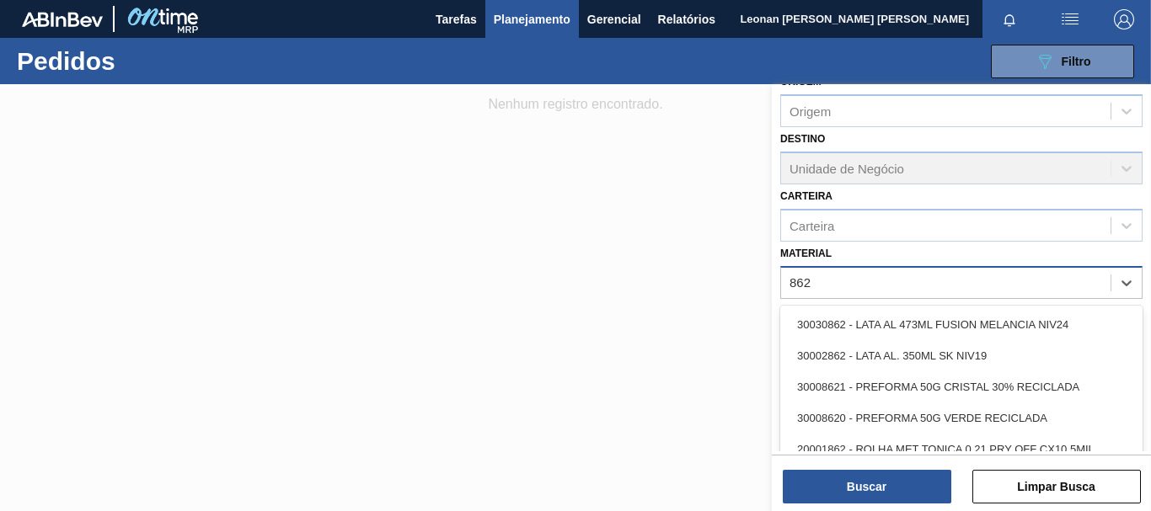
type input "8620"
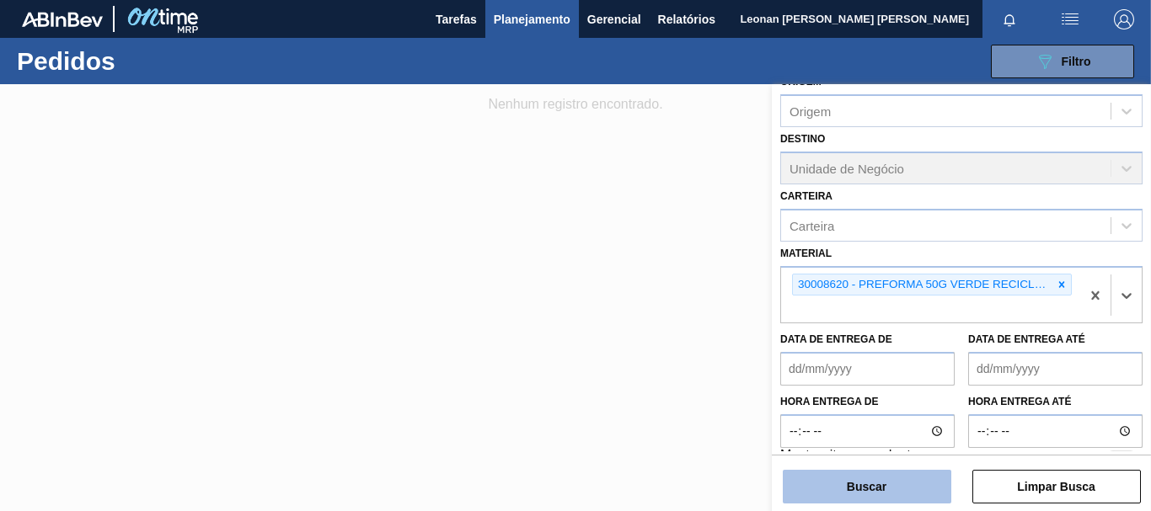
click at [846, 494] on button "Buscar" at bounding box center [866, 487] width 168 height 34
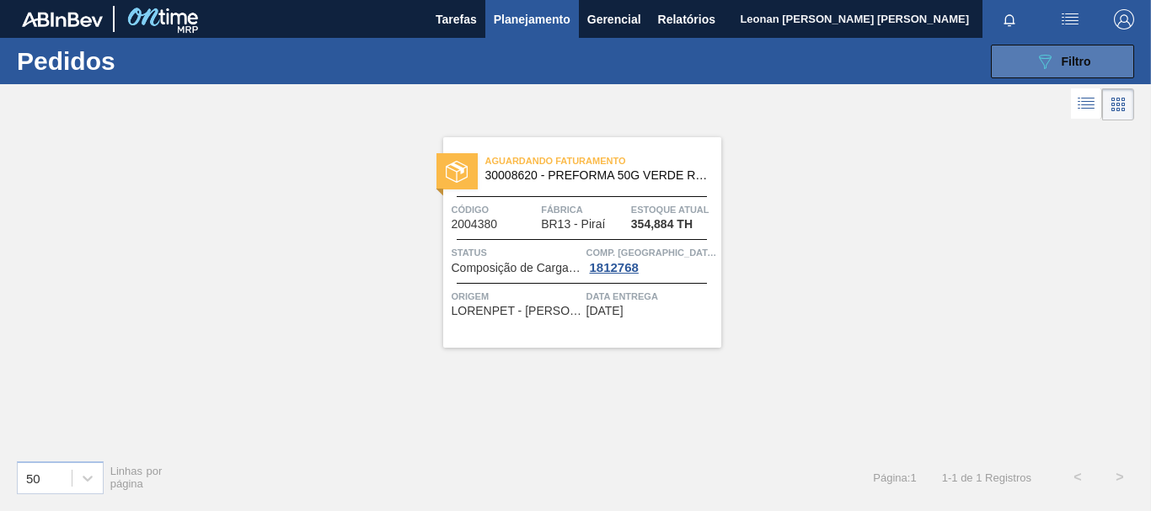
drag, startPoint x: 1023, startPoint y: 51, endPoint x: 1024, endPoint y: 62, distance: 11.0
click at [1023, 52] on button "089F7B8B-B2A5-4AFE-B5C0-19BA573D28AC Filtro" at bounding box center [1061, 62] width 143 height 34
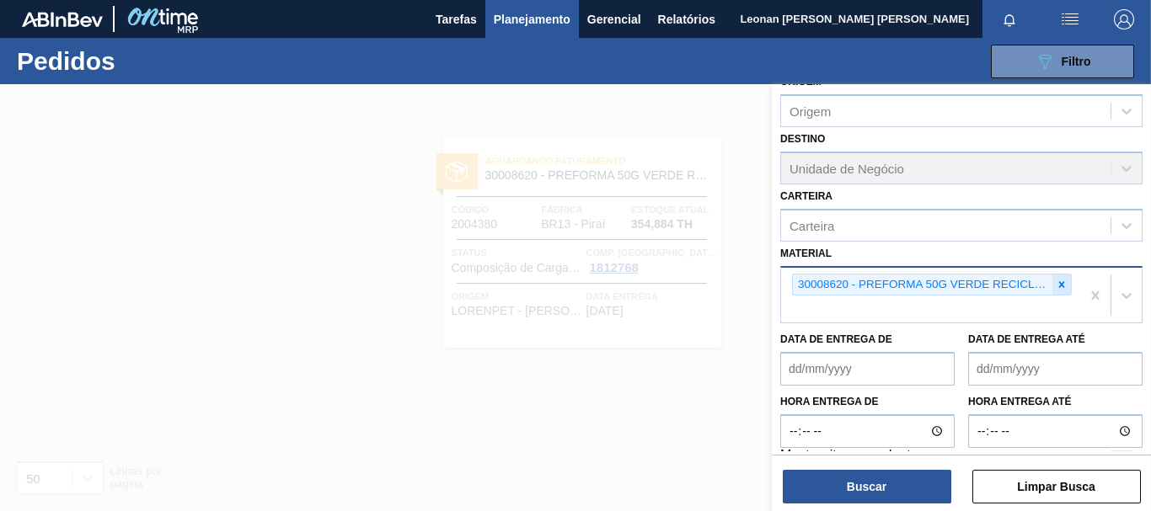
click at [1058, 290] on icon at bounding box center [1061, 285] width 12 height 12
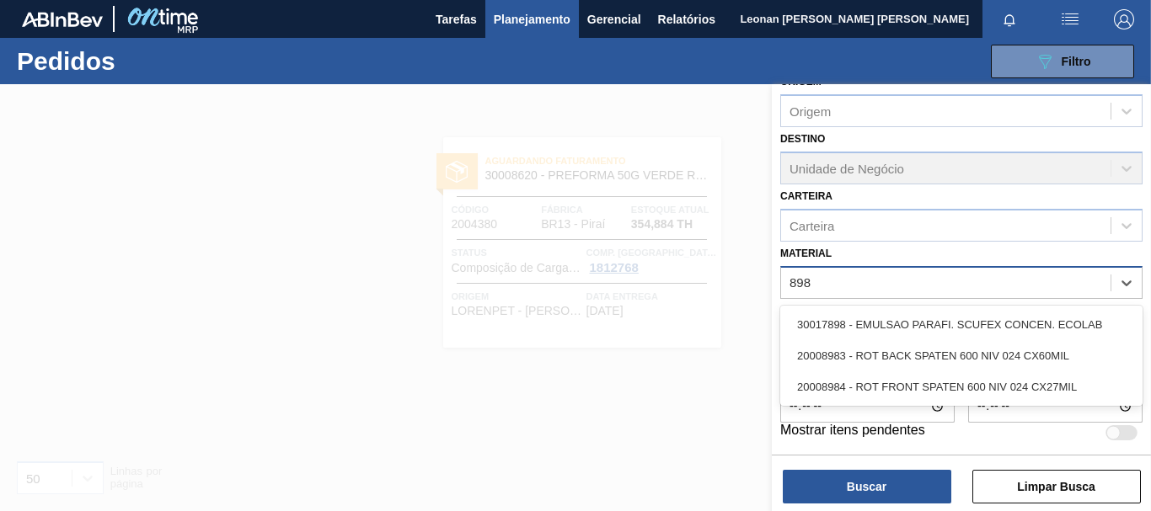
type input "8983"
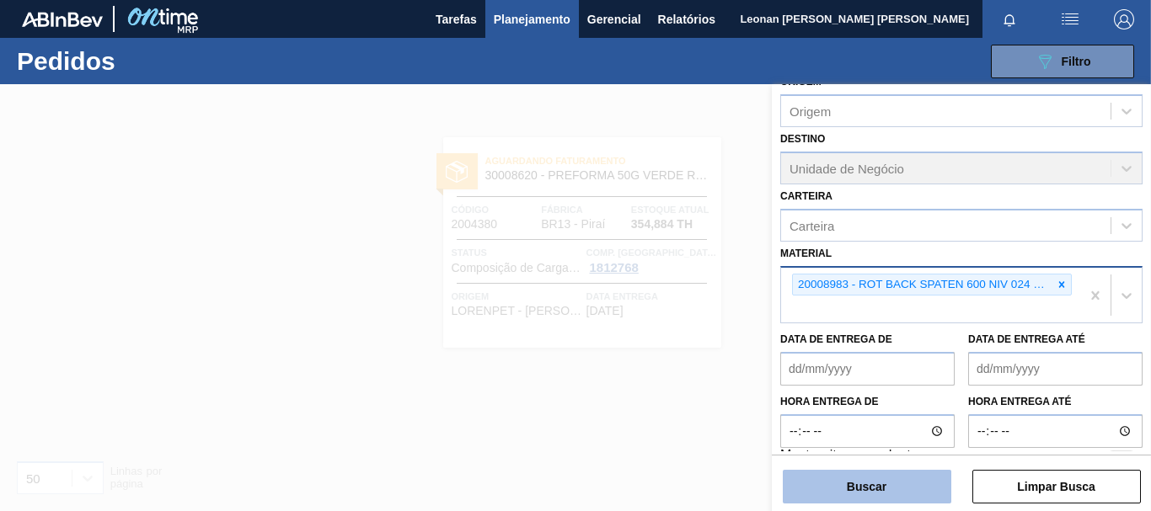
click at [892, 494] on button "Buscar" at bounding box center [866, 487] width 168 height 34
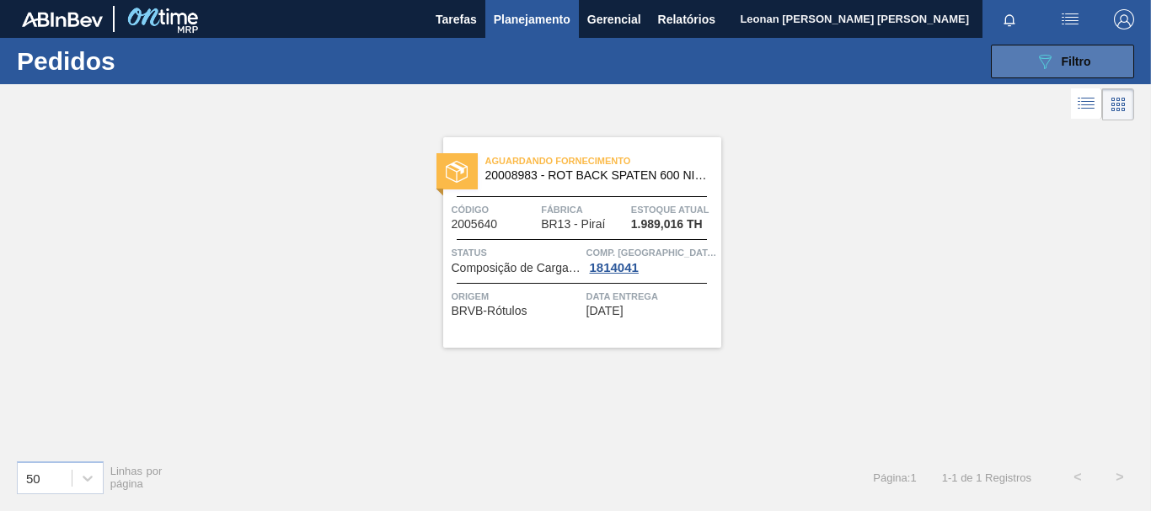
click at [1058, 53] on div "089F7B8B-B2A5-4AFE-B5C0-19BA573D28AC Filtro" at bounding box center [1062, 61] width 56 height 20
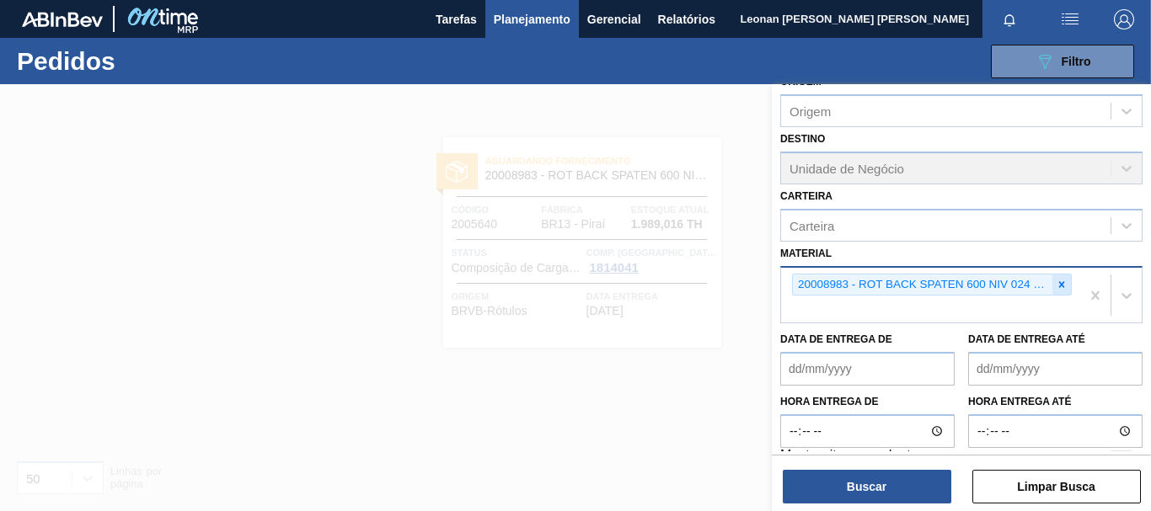
click at [1059, 286] on icon at bounding box center [1062, 284] width 6 height 6
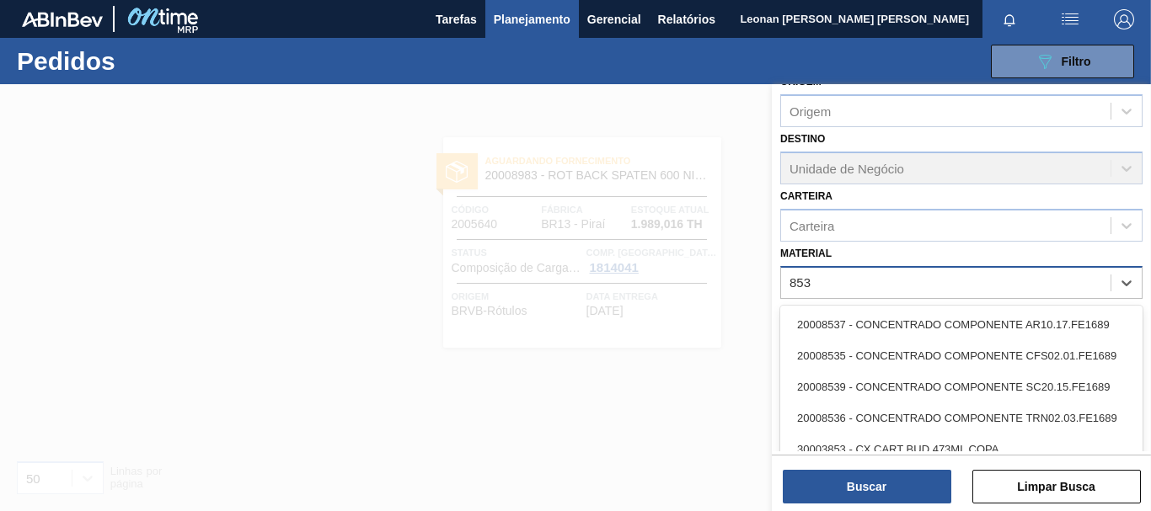
type input "8538"
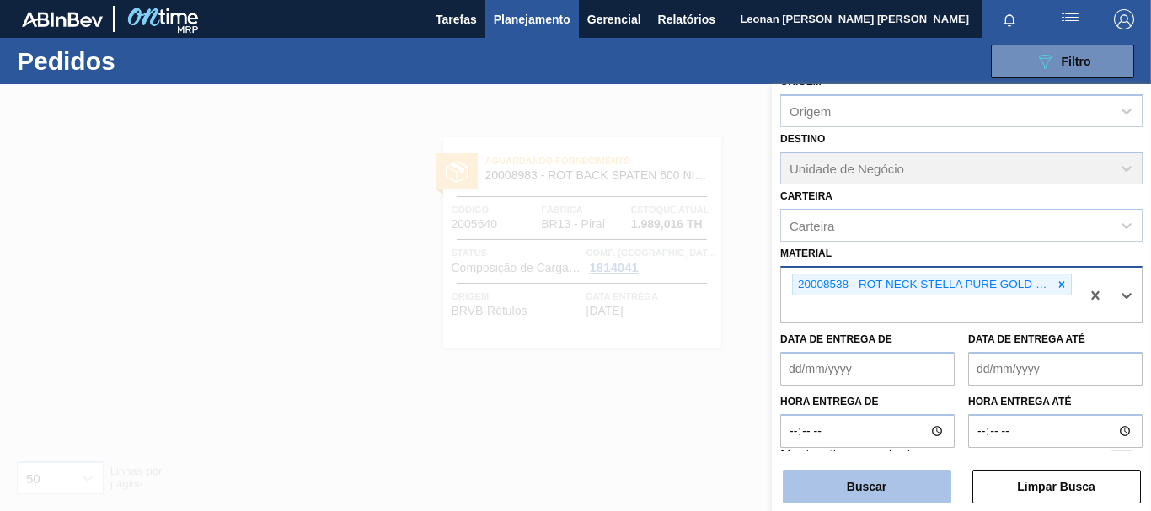
click at [874, 480] on button "Buscar" at bounding box center [866, 487] width 168 height 34
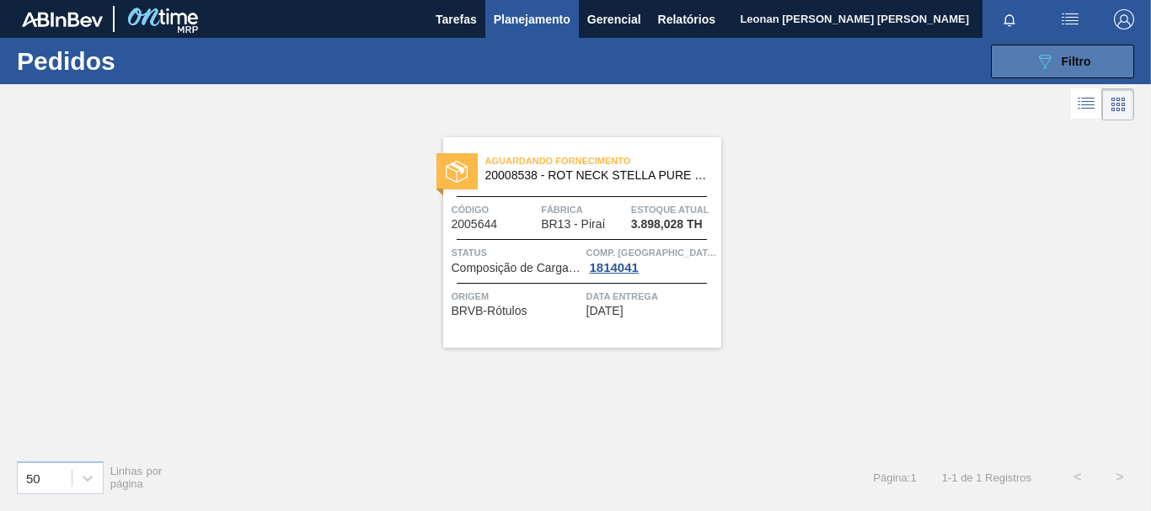
click at [1025, 63] on button "089F7B8B-B2A5-4AFE-B5C0-19BA573D28AC Filtro" at bounding box center [1061, 62] width 143 height 34
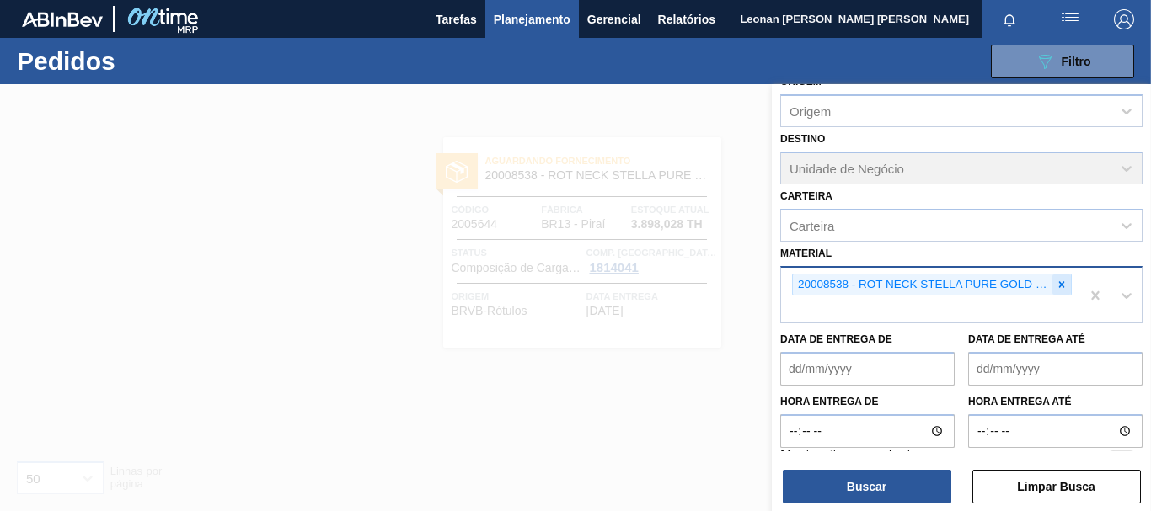
click at [1055, 281] on icon at bounding box center [1061, 285] width 12 height 12
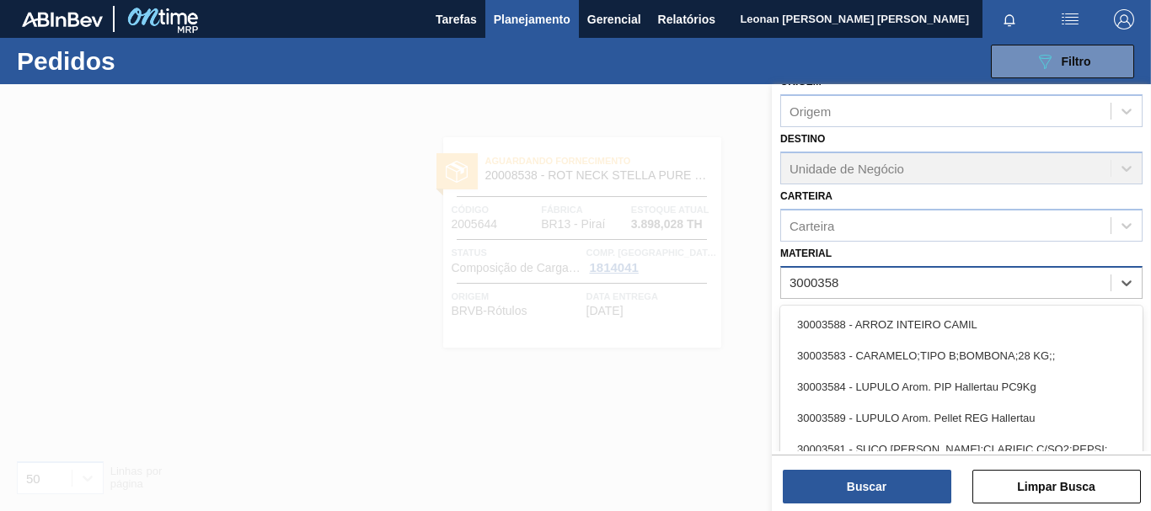
type input "30003581"
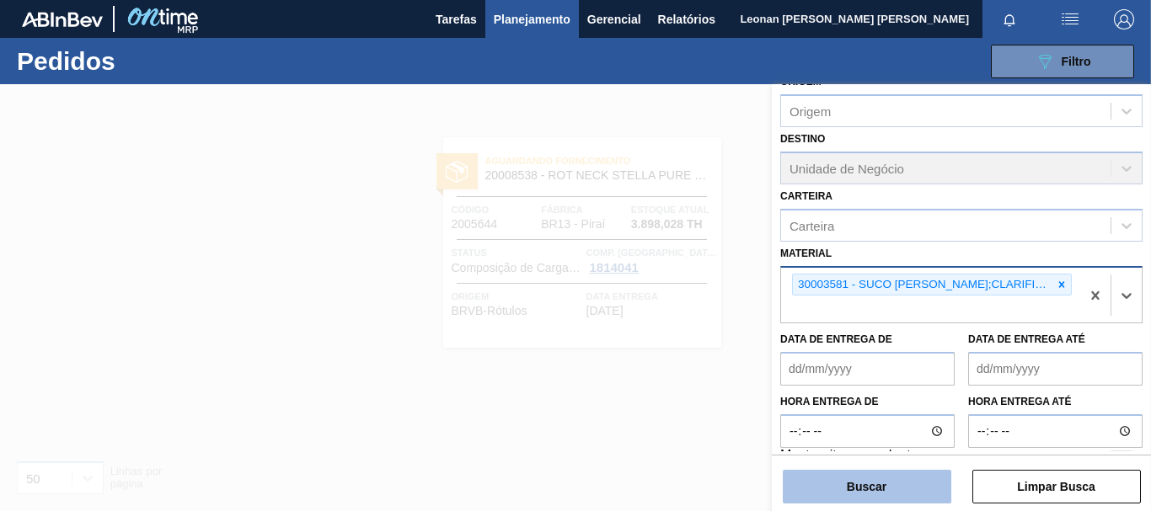
click at [922, 478] on button "Buscar" at bounding box center [866, 487] width 168 height 34
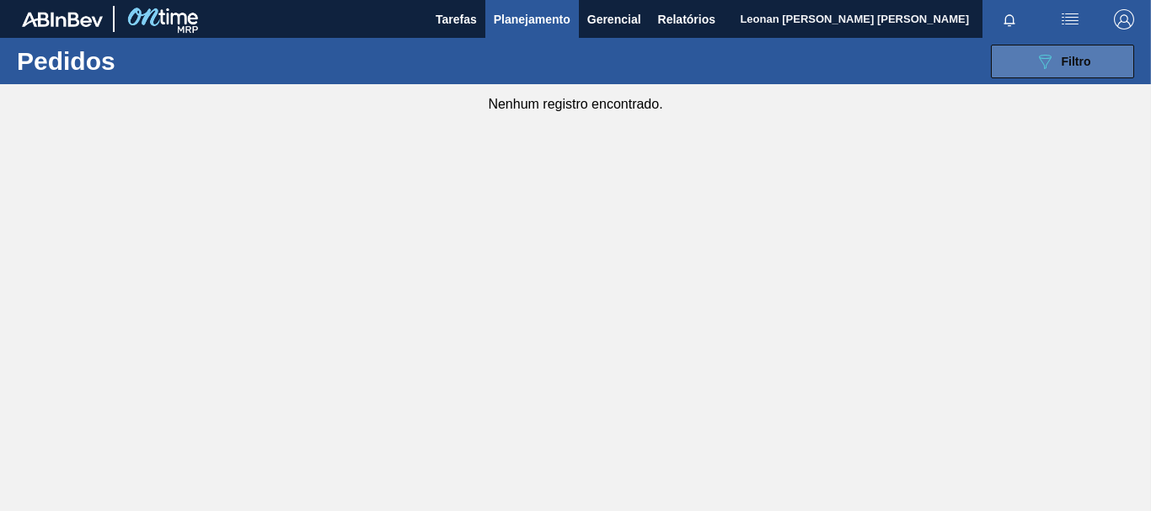
click at [1012, 64] on button "089F7B8B-B2A5-4AFE-B5C0-19BA573D28AC Filtro" at bounding box center [1061, 62] width 143 height 34
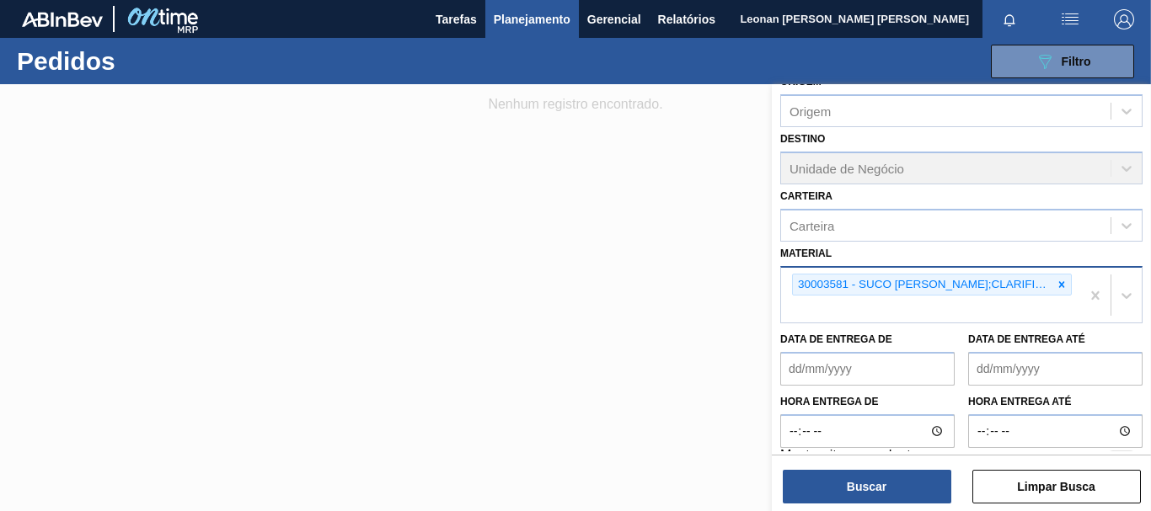
click at [1063, 287] on icon at bounding box center [1061, 285] width 12 height 12
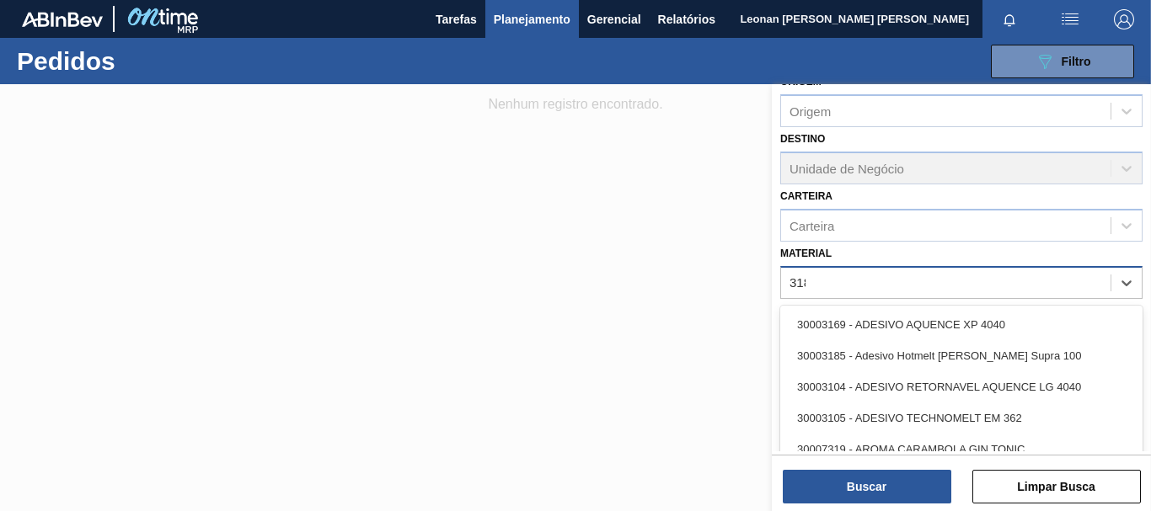
type input "3188"
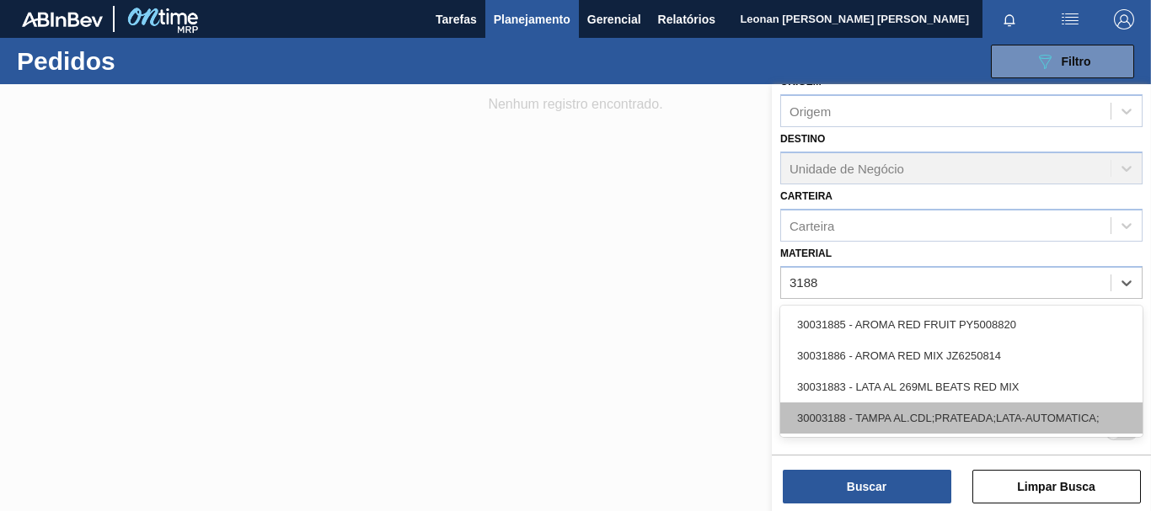
click at [970, 408] on div "30003188 - TAMPA AL.CDL;PRATEADA;LATA-AUTOMATICA;" at bounding box center [961, 418] width 362 height 31
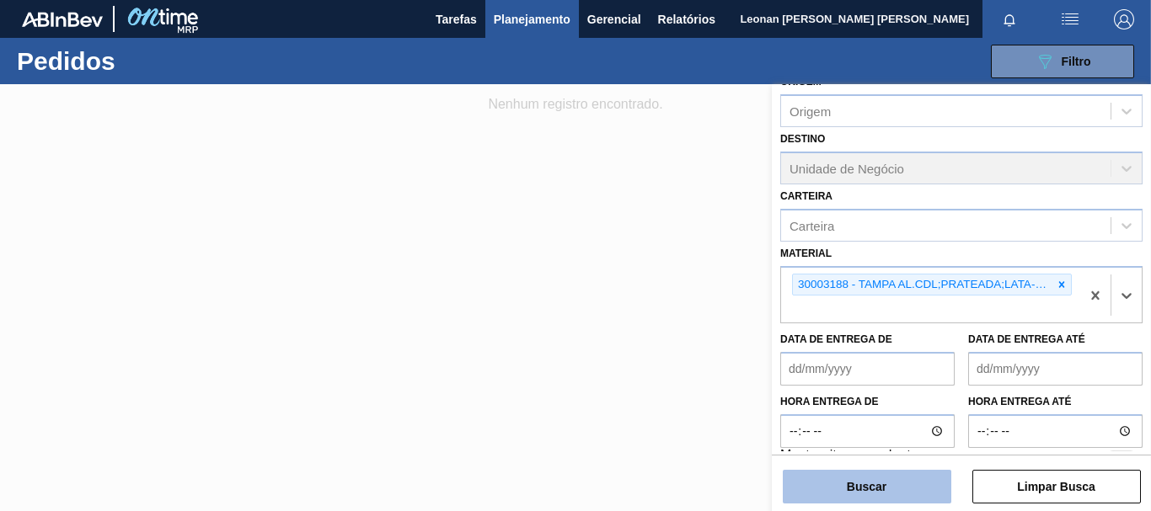
click at [920, 478] on button "Buscar" at bounding box center [866, 487] width 168 height 34
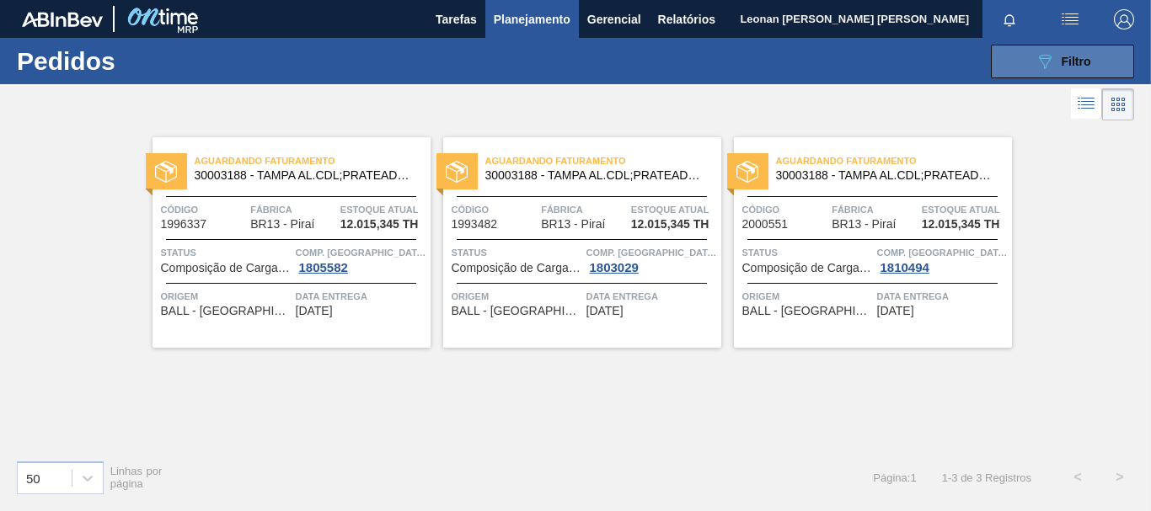
click at [1027, 62] on button "089F7B8B-B2A5-4AFE-B5C0-19BA573D28AC Filtro" at bounding box center [1061, 62] width 143 height 34
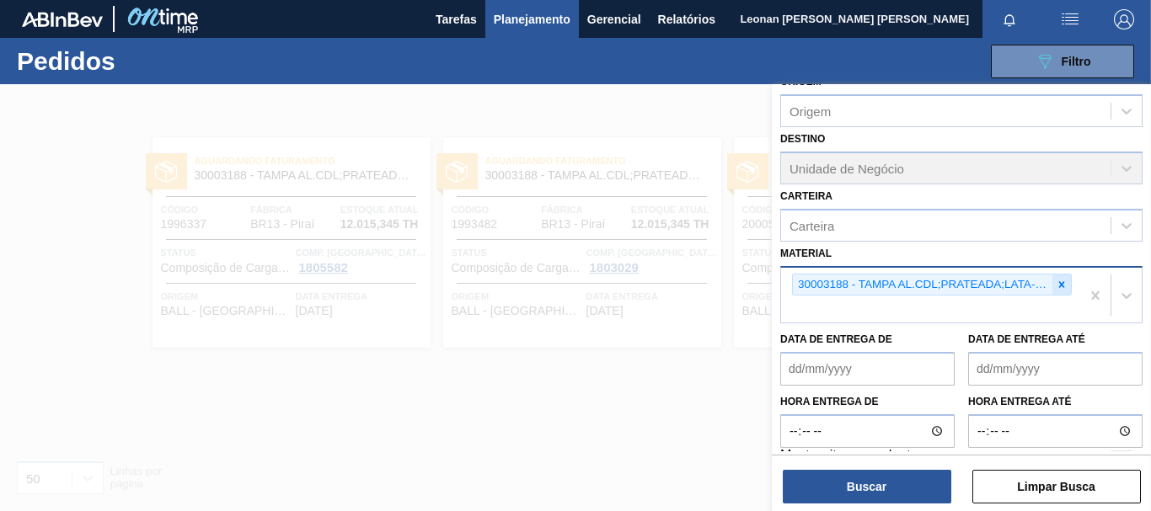
click at [1061, 285] on icon at bounding box center [1061, 285] width 12 height 12
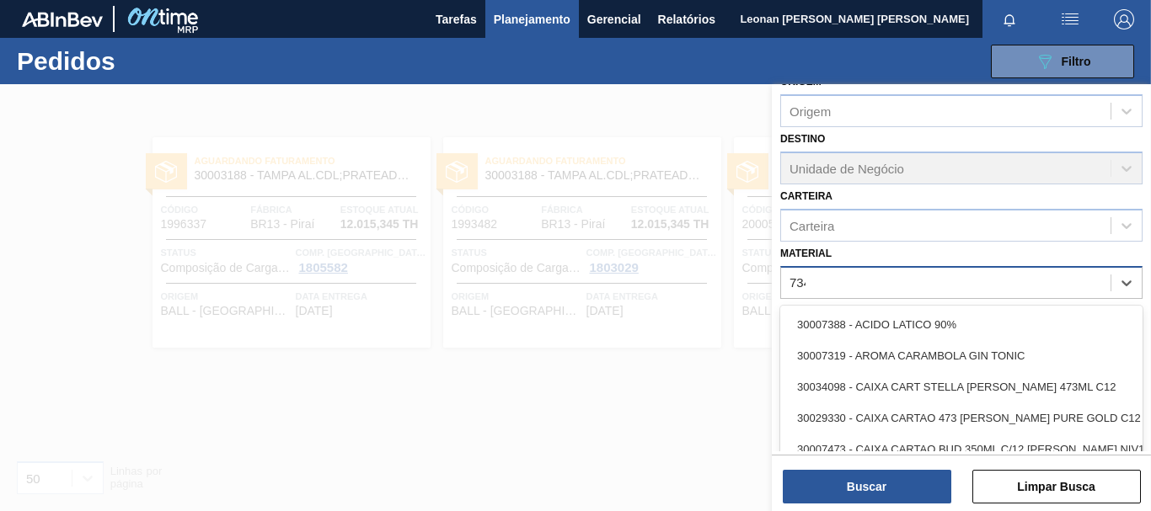
type input "7343"
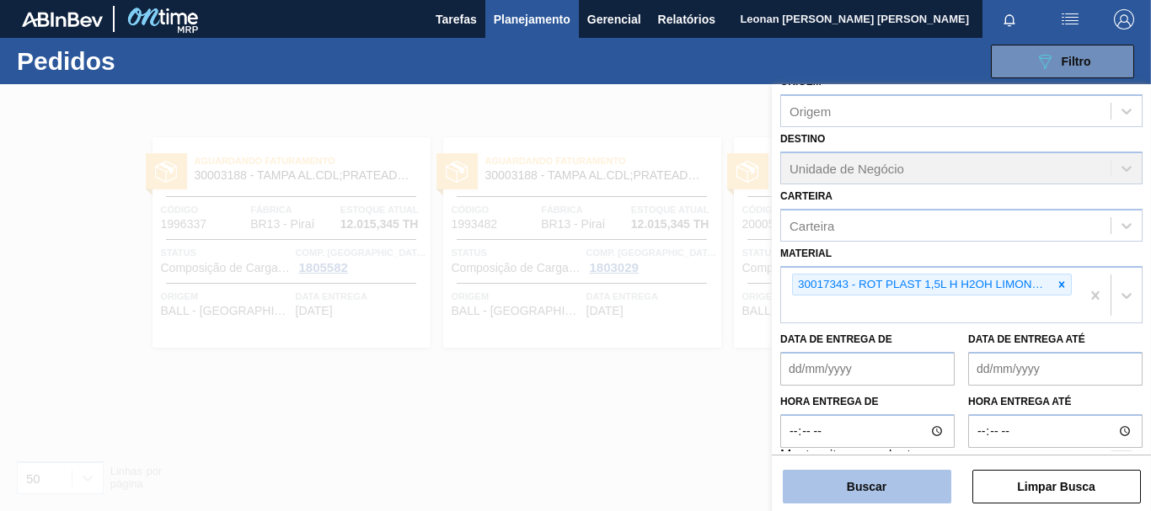
click at [913, 476] on button "Buscar" at bounding box center [866, 487] width 168 height 34
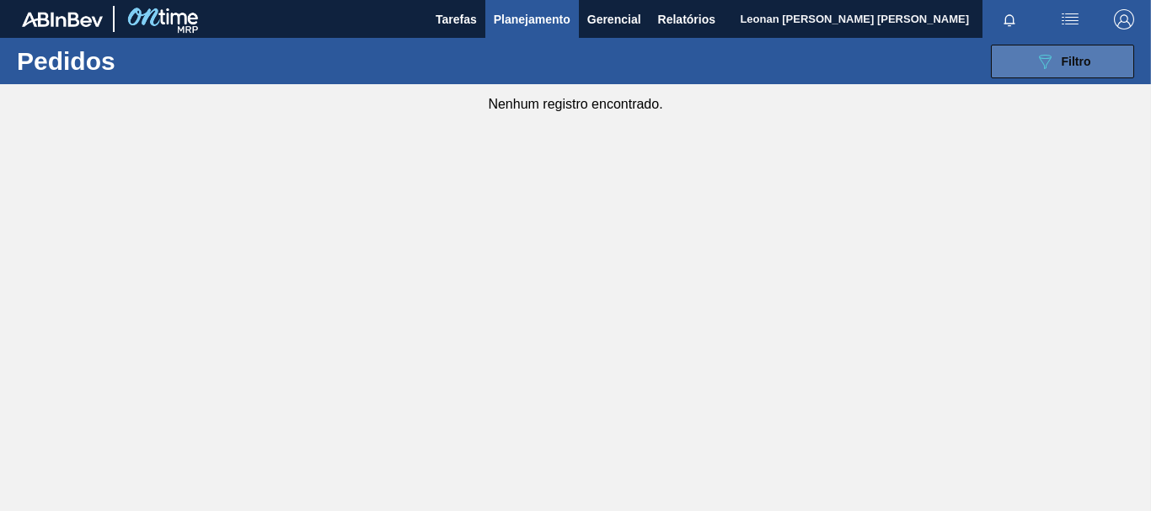
click at [1040, 59] on icon "089F7B8B-B2A5-4AFE-B5C0-19BA573D28AC" at bounding box center [1044, 61] width 20 height 20
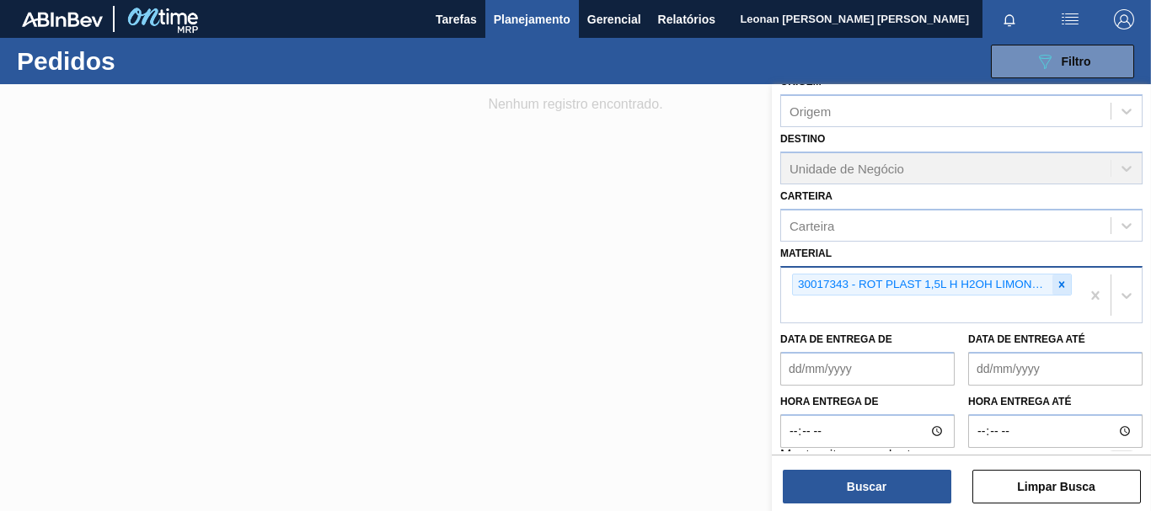
click at [1061, 284] on icon at bounding box center [1061, 285] width 12 height 12
